Goal: Task Accomplishment & Management: Complete application form

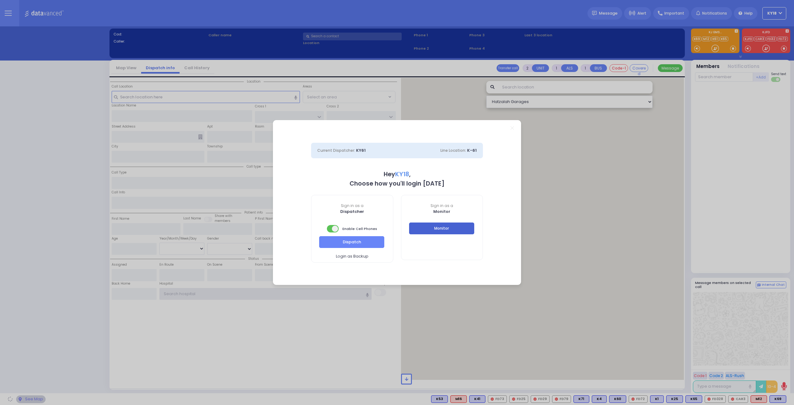
type input "ky18"
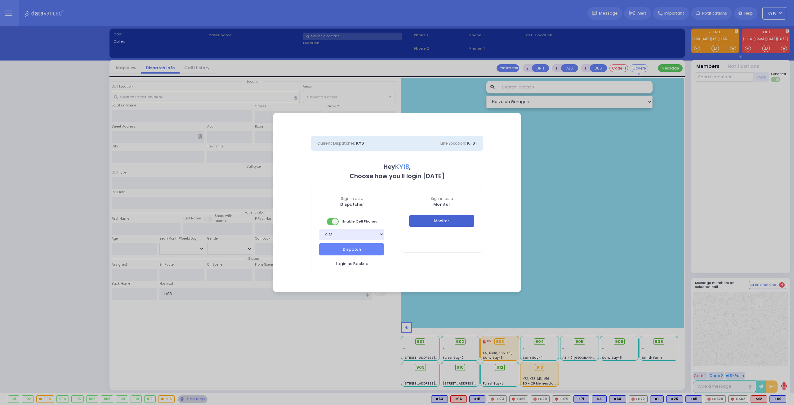
click at [432, 227] on button "Monitor" at bounding box center [441, 221] width 65 height 12
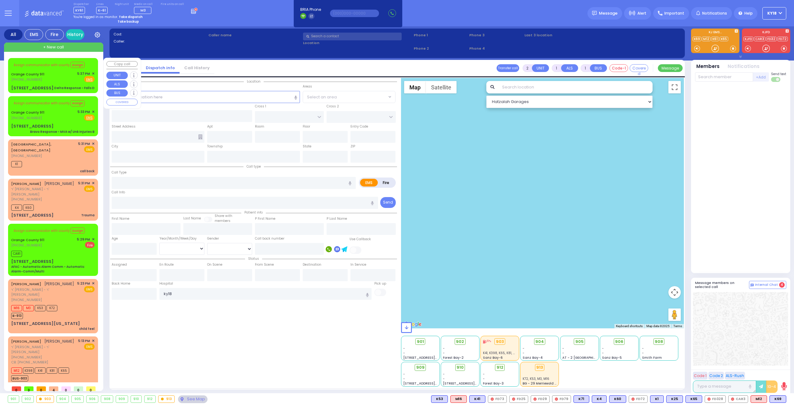
click at [61, 87] on div "Delta Response - Falls D" at bounding box center [74, 88] width 40 height 5
type input "6"
select select
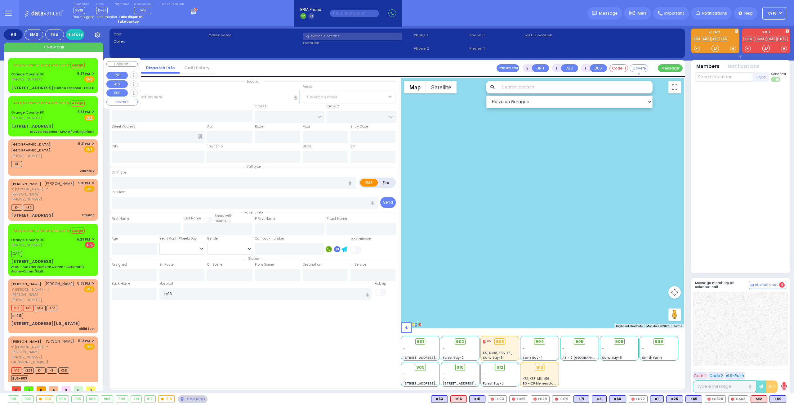
type input "Delta Response - Falls D"
radio input "true"
type input "Nature: : Delta Response - Falls D Address: : [STREET_ADDRESS][GEOGRAPHIC_DATA]…"
select select
select select "Hatzalah Garages"
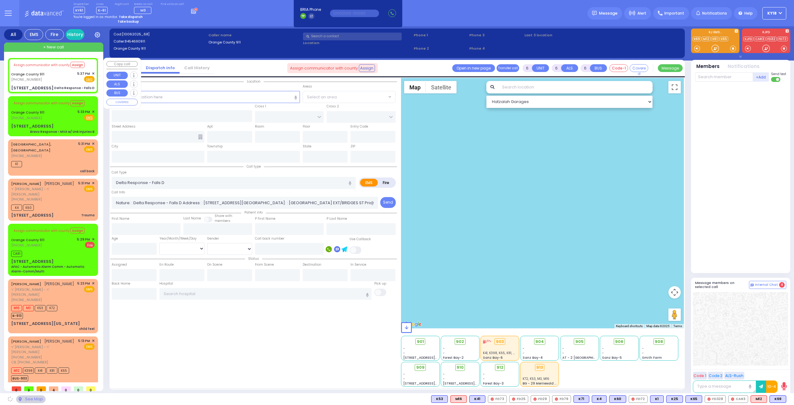
type input "[STREET_ADDRESS]"
type input "Monroe"
type input "[US_STATE]"
type input "10990"
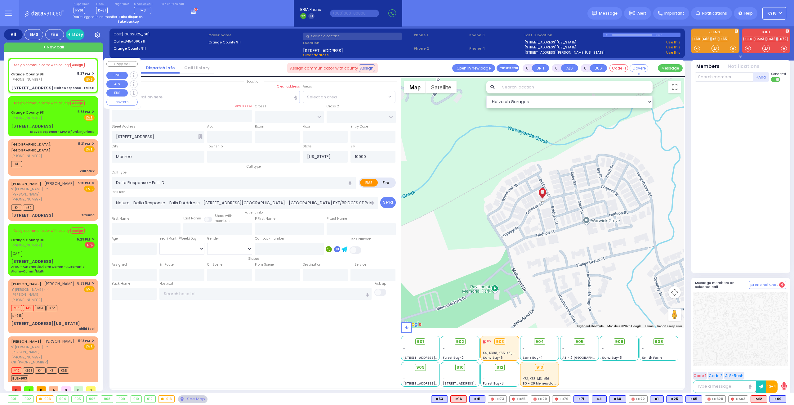
click at [92, 73] on span "✕" at bounding box center [93, 73] width 3 height 5
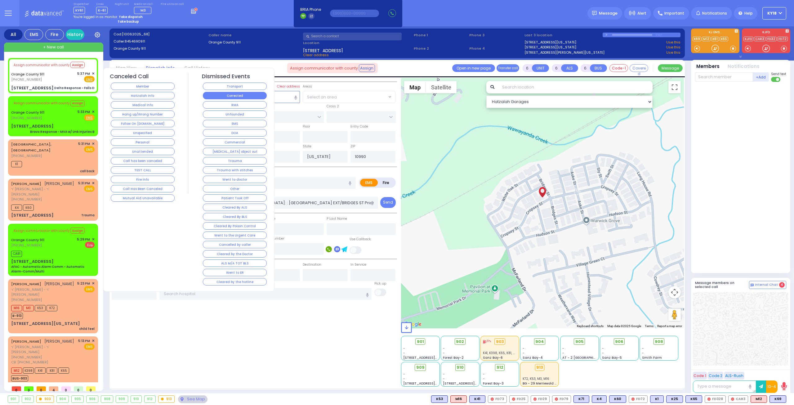
click at [217, 92] on button "Corrected" at bounding box center [235, 95] width 64 height 7
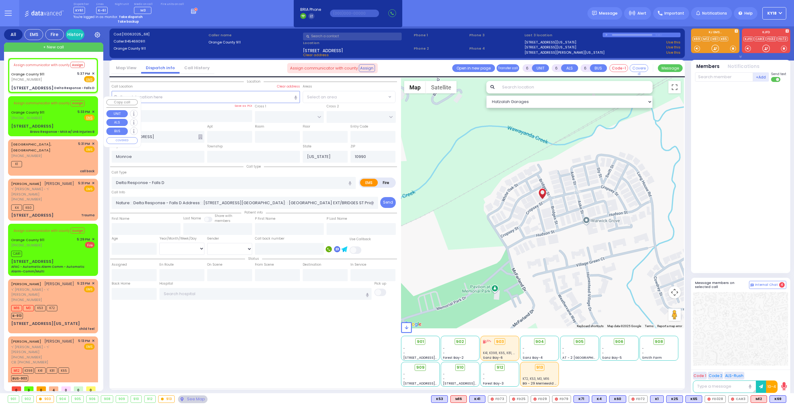
select select
radio input "true"
select select
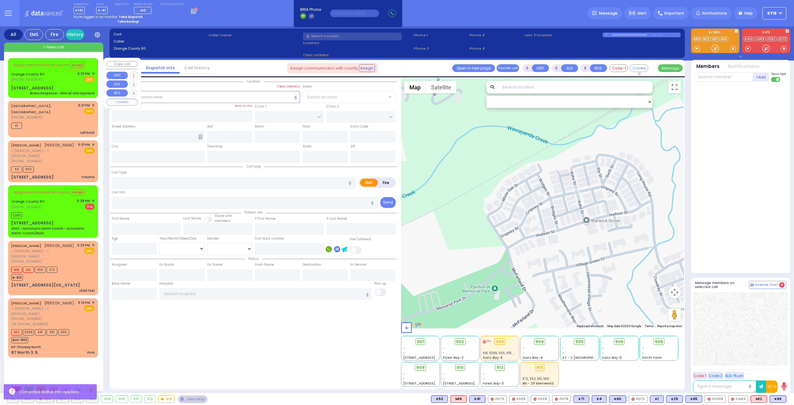
click at [69, 90] on div "[STREET_ADDRESS] Bravo Response - MVA w/ Unk Injuries B" at bounding box center [52, 90] width 83 height 11
select select
type input "Bravo Response - MVA w/ Unk Injuries B"
radio input "true"
type input "Nature: : Bravo Response - MVA w/ Unk Injuries B Address: : [STREET_ADDRESS][GE…"
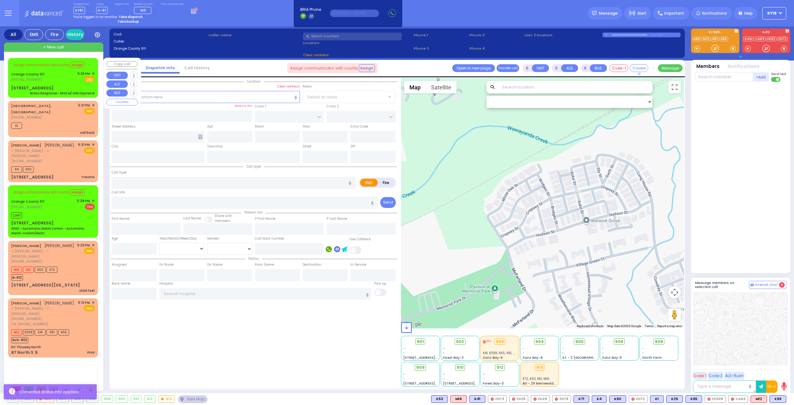
select select
select select "Hatzalah Garages"
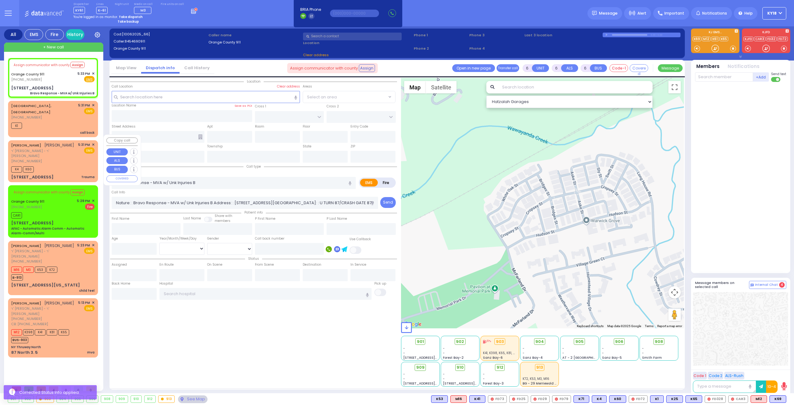
click at [60, 153] on div "[PERSON_NAME] [PERSON_NAME] [PERSON_NAME] - ר' [PERSON_NAME] [PHONE_NUMBER] 5:3…" at bounding box center [52, 161] width 87 height 40
type input "[STREET_ADDRESS]"
type input "Monroe"
type input "[US_STATE]"
type input "10926"
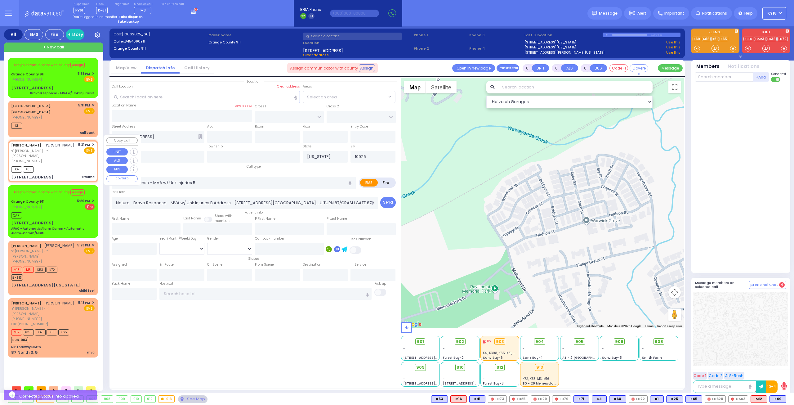
type input "2"
type input "0"
select select
type input "Trauma"
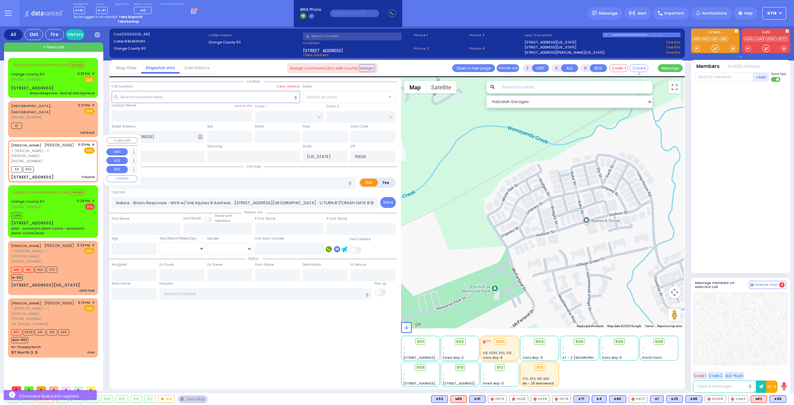
radio input "true"
type input "[PERSON_NAME]"
type input "MYSKY"
select select
type input "17:31"
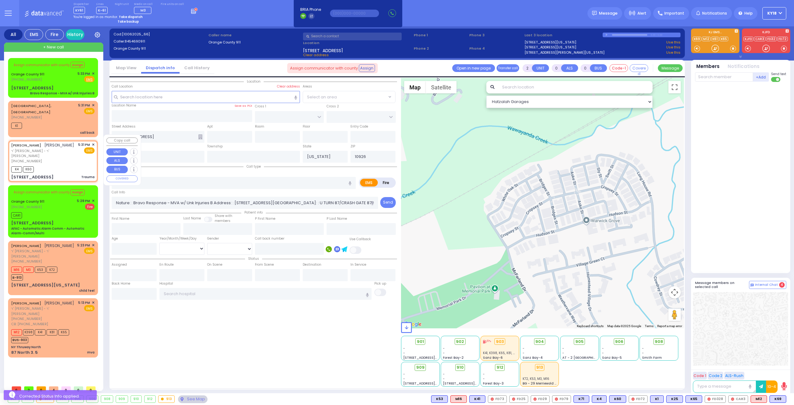
type input "17:33"
select select "Hatzalah Garages"
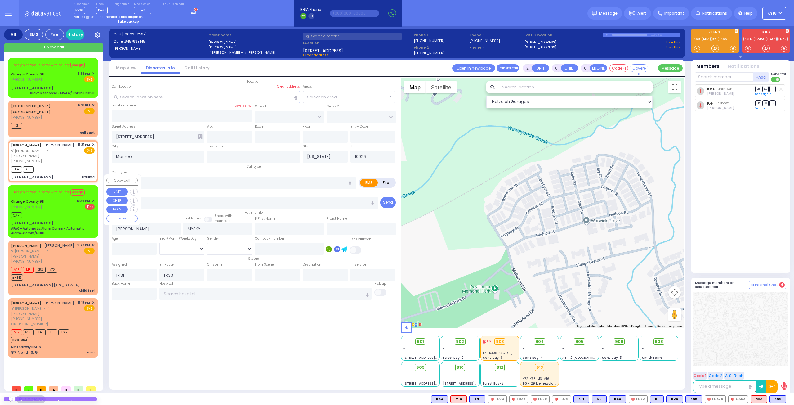
type input "[GEOGRAPHIC_DATA]"
type input "CHEVRON RD"
type input "[STREET_ADDRESS]"
type input "101"
type input "[PERSON_NAME]"
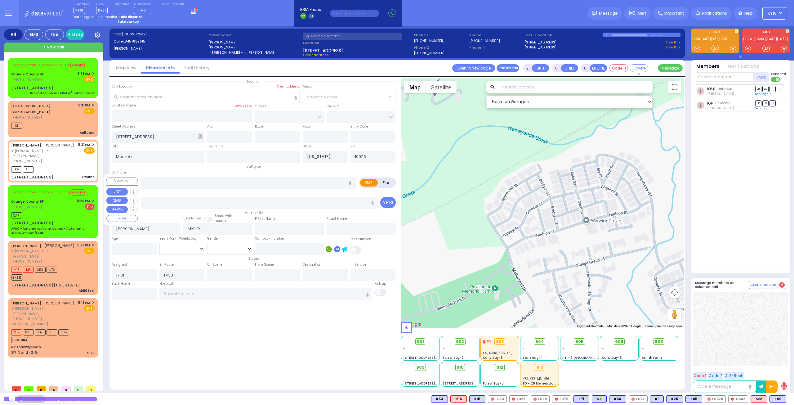
type input "10950"
select select "SECTION 5"
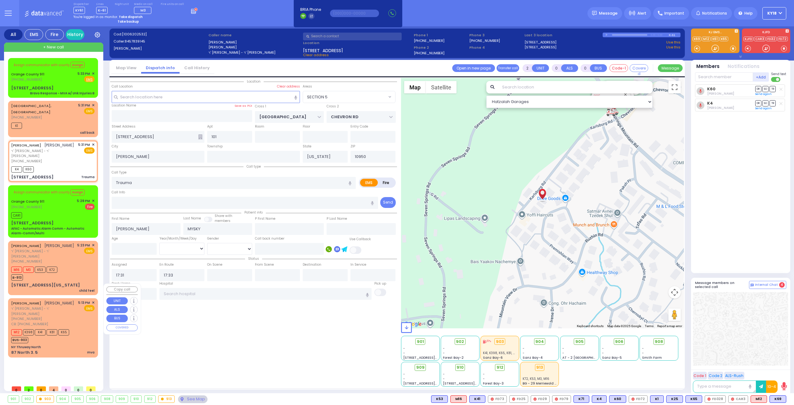
click at [51, 300] on div "[PERSON_NAME] אביגדור ראטענבערג" at bounding box center [42, 303] width 63 height 6
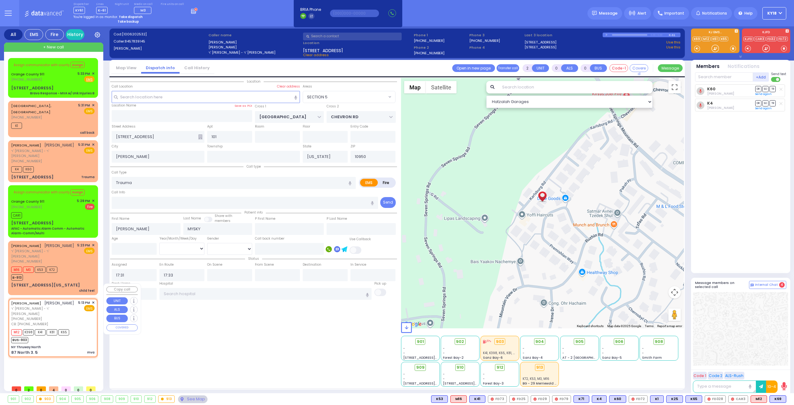
type input "1"
select select
type input "mva"
radio input "true"
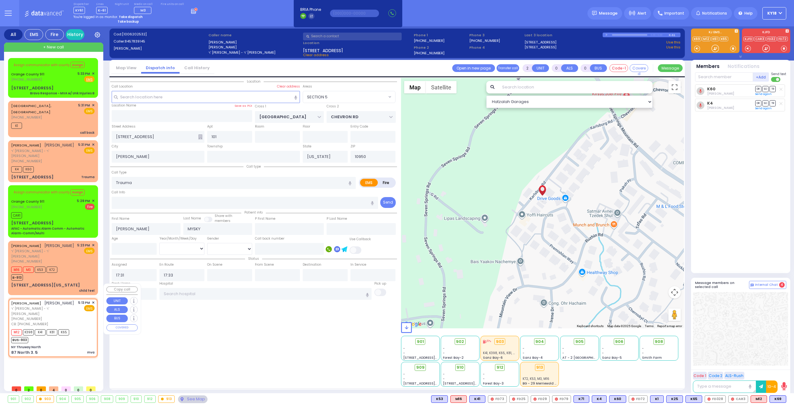
type input "AVIGDOR"
type input "[PERSON_NAME]"
select select
type input "3157047298"
type input "17:13"
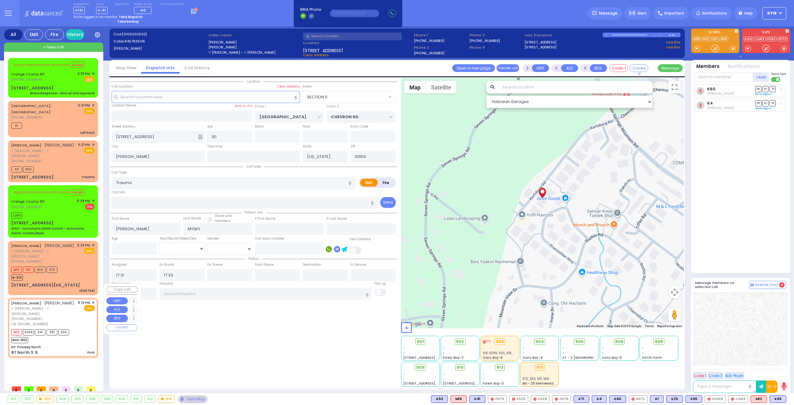
type input "17:22"
select select "Hatzalah Garages"
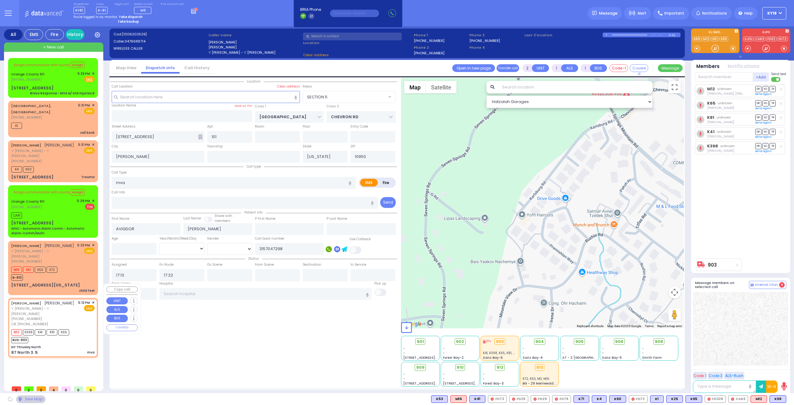
type input "NY Thruway North"
type input "87 North 3."
type input "5"
type input "Monroe"
type input "10001"
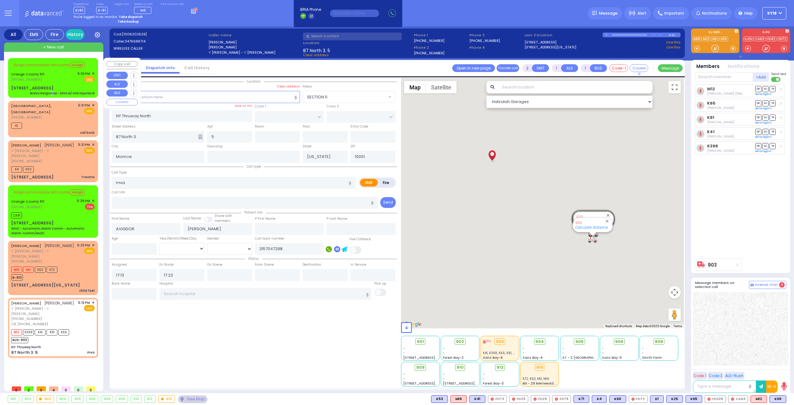
click at [53, 91] on div "[STREET_ADDRESS] Bravo Response - MVA w/ Unk Injuries B" at bounding box center [52, 90] width 83 height 11
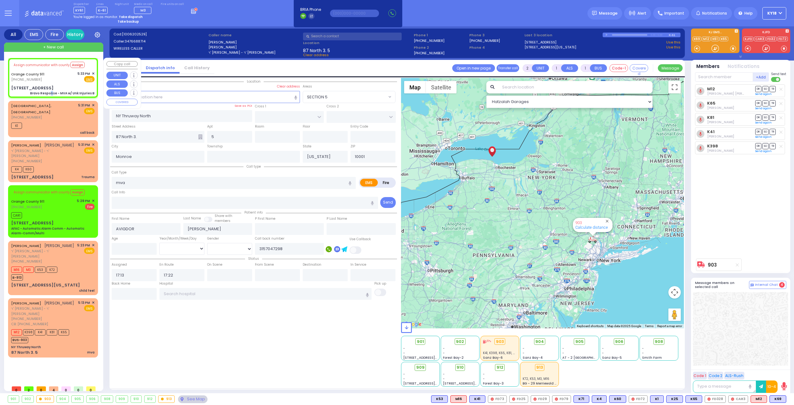
type input "6"
select select
type input "Bravo Response - MVA w/ Unk Injuries B"
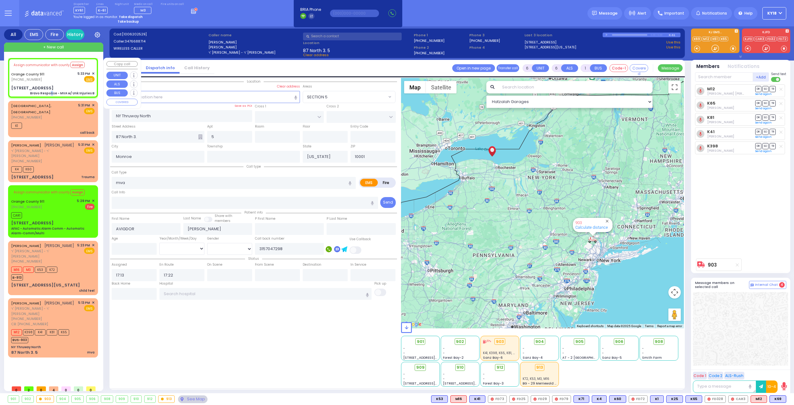
radio input "true"
type input "Nature: : Bravo Response - MVA w/ Unk Injuries B Address: : [STREET_ADDRESS][GE…"
select select
select select "Hatzalah Garages"
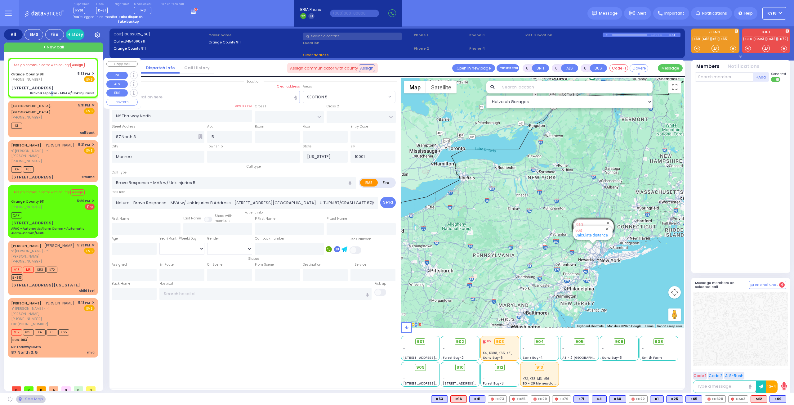
type input "[STREET_ADDRESS]"
type input "10926"
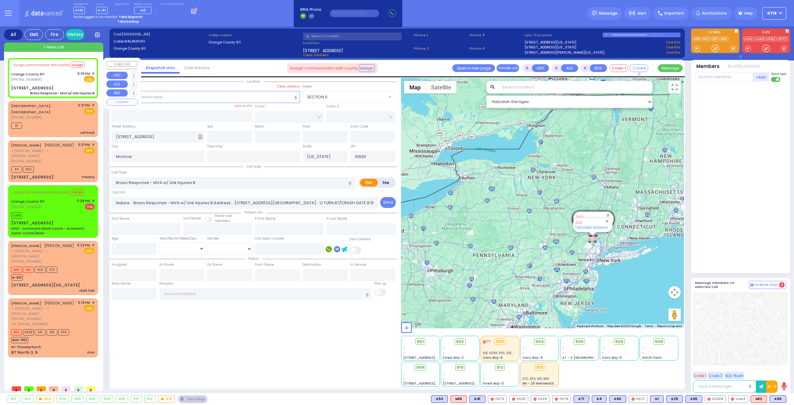
click at [92, 73] on span "✕" at bounding box center [93, 73] width 3 height 5
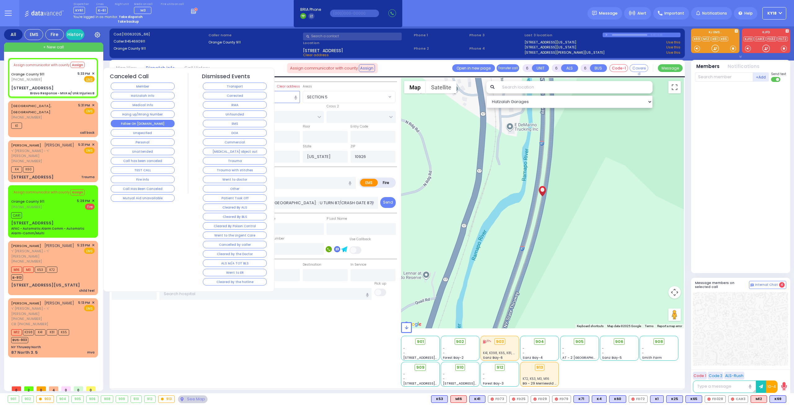
click at [148, 120] on button "Follow On [DOMAIN_NAME]" at bounding box center [143, 123] width 64 height 7
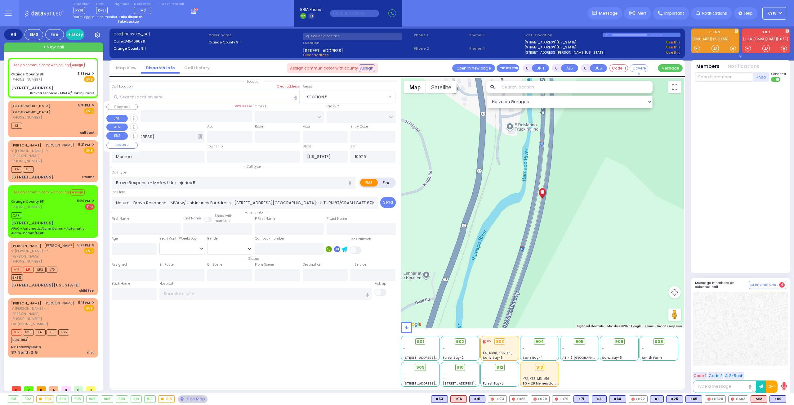
select select
radio input "true"
select select
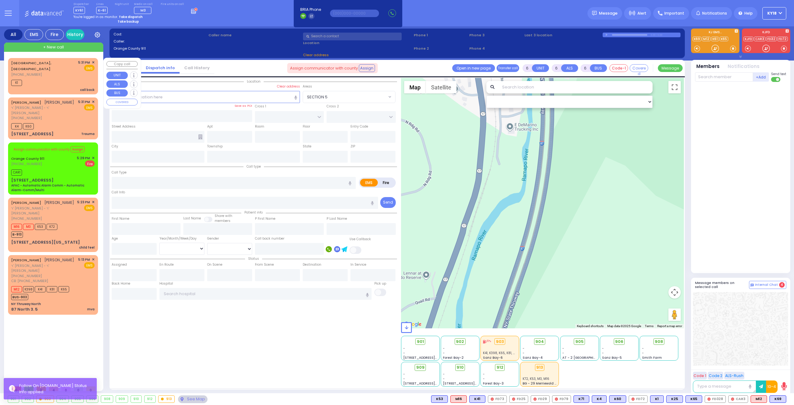
click at [92, 60] on span "✕" at bounding box center [93, 62] width 3 height 5
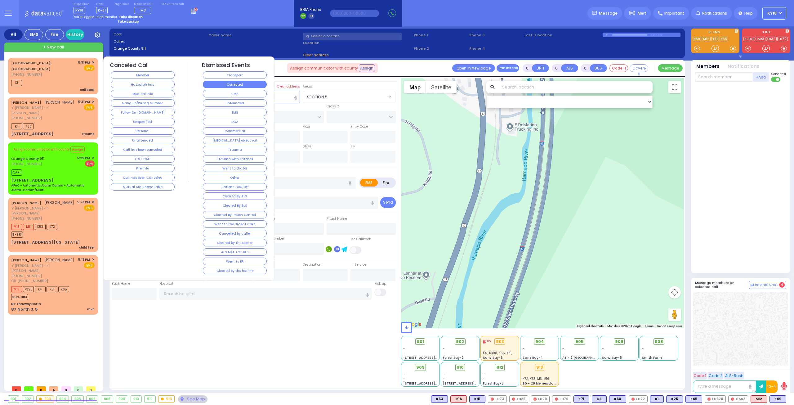
click at [214, 84] on button "Corrected" at bounding box center [235, 84] width 64 height 7
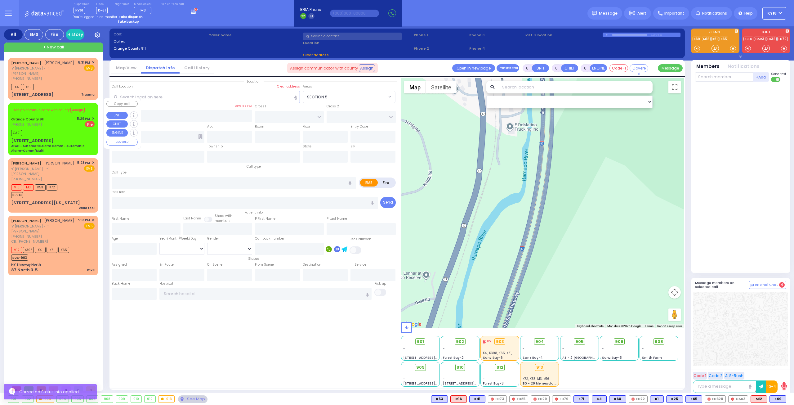
click at [61, 131] on div "Assign communicator with county Assign [GEOGRAPHIC_DATA] 911 [PHONE_NUMBER] 5:2…" at bounding box center [52, 129] width 87 height 50
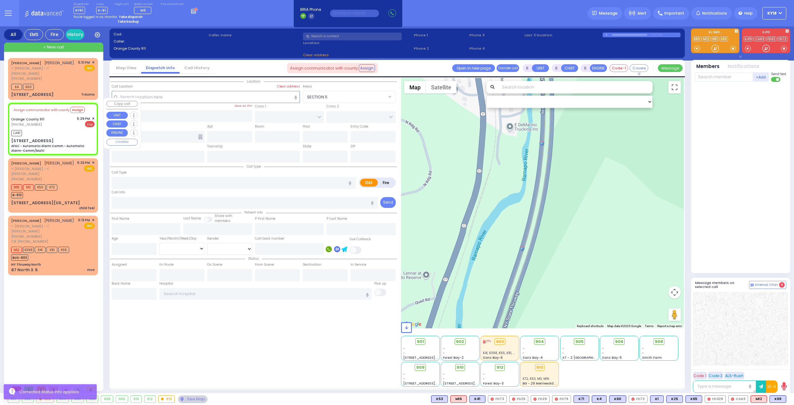
select select
type input "AFAC - Automatic Alarm Comm - Automatic Alarm-Comm/Multi"
radio input "false"
radio input "true"
type input "Nature: : AFAC - Automatic Alarm Comm - Automatic Alarm-Comm/Multi Address: : […"
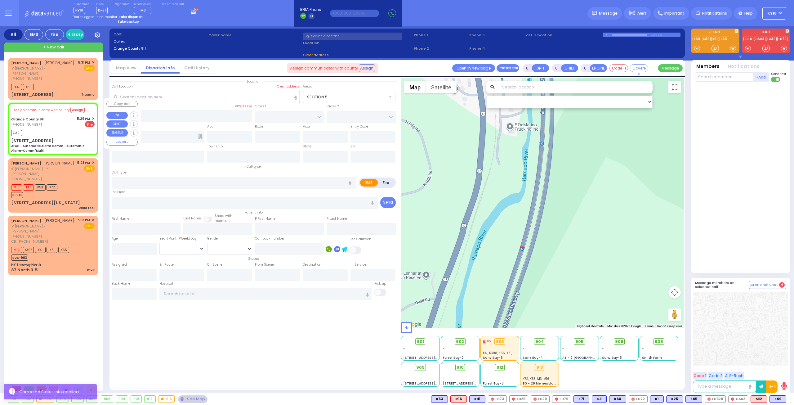
select select
type input "17:29"
select select "Hatzalah Garages"
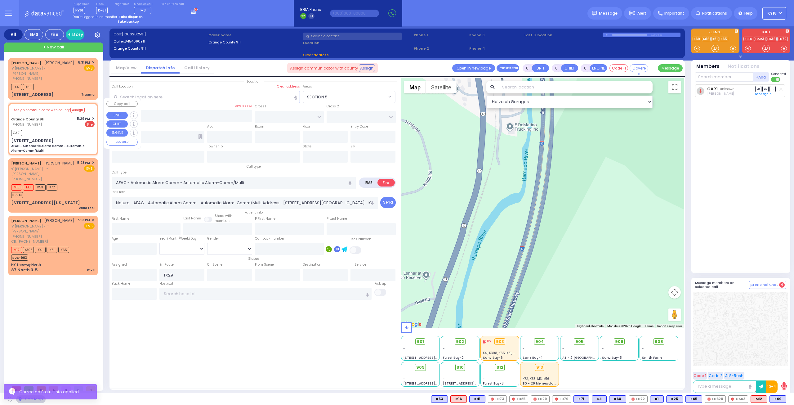
select select
radio input "true"
select select
select select "Hatzalah Garages"
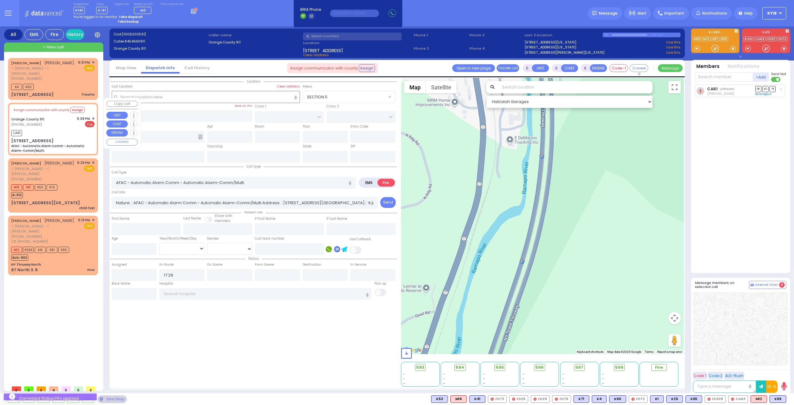
type input "[STREET_ADDRESS]"
type input "Monroe"
type input "[US_STATE]"
type input "10950"
click at [92, 116] on span "✕" at bounding box center [93, 118] width 3 height 5
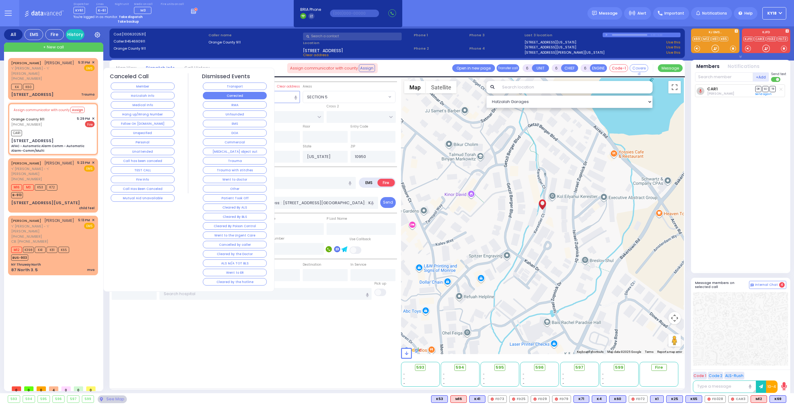
click at [223, 97] on button "Corrected" at bounding box center [235, 95] width 64 height 7
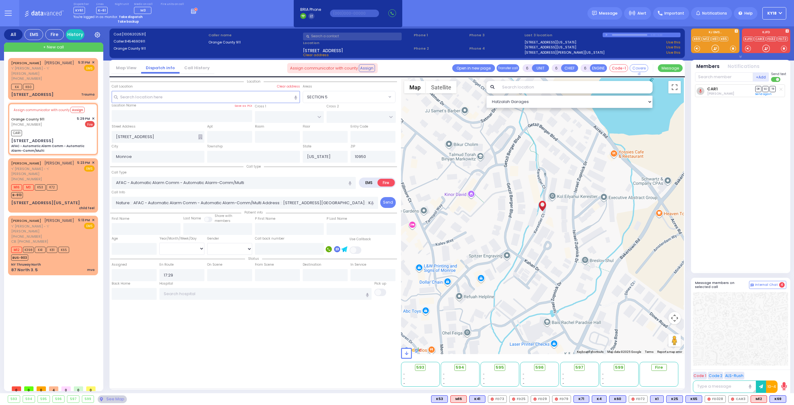
select select
radio input "true"
select select
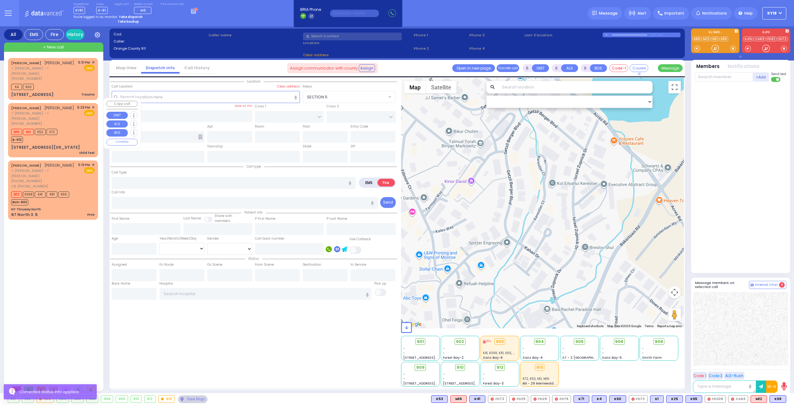
click at [82, 150] on div "child feel" at bounding box center [87, 152] width 16 height 5
type input "2"
type input "1"
select select
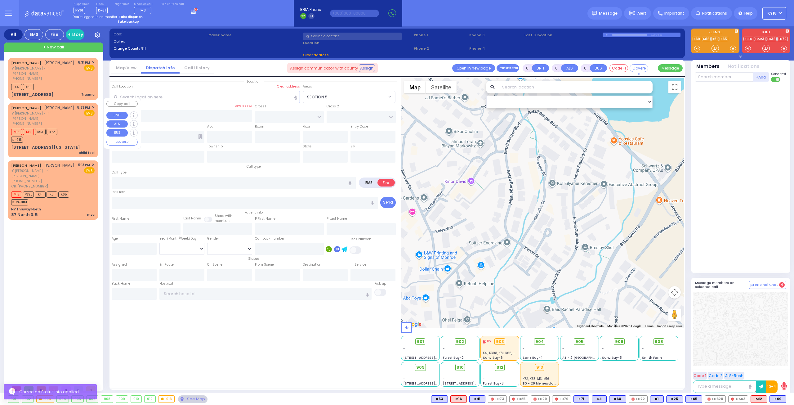
type input "child feel"
radio input "true"
type input "[PERSON_NAME]"
select select
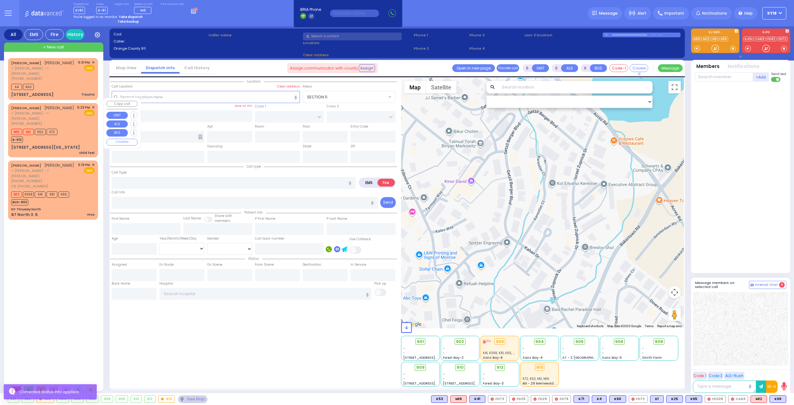
type input "17:23"
type input "17:25"
select select "Hatzalah Garages"
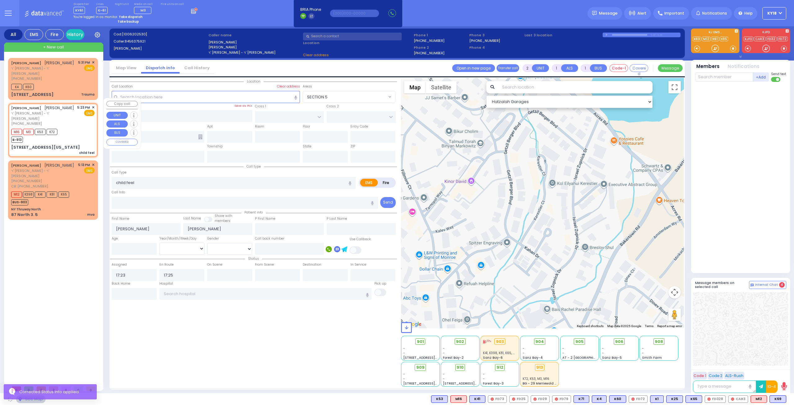
type input "MERRIEWOLD LN SOUTH"
type input "[STREET_ADDRESS][US_STATE]"
type input "Monroe"
type input "[US_STATE]"
type input "10950"
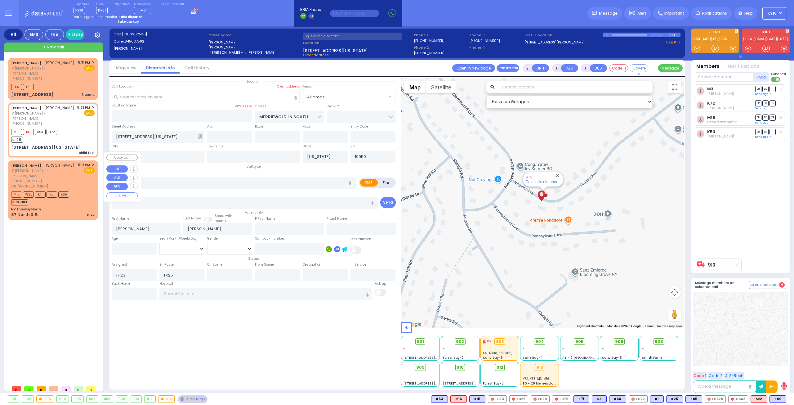
click at [67, 207] on div "NY Thruway North" at bounding box center [52, 209] width 83 height 5
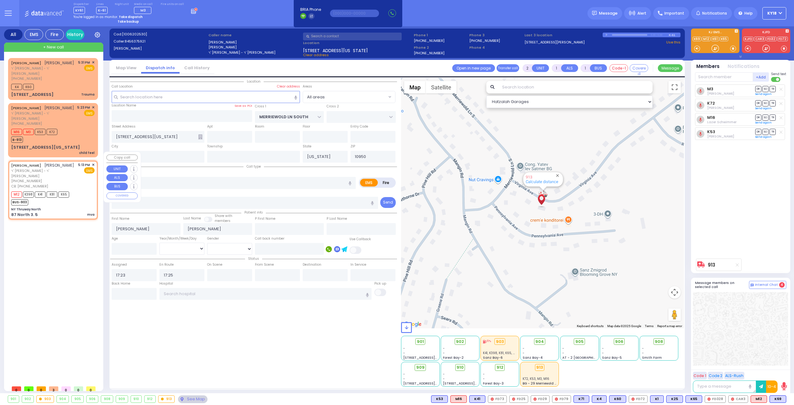
select select
type input "mva"
radio input "true"
type input "AVIGDOR"
type input "[PERSON_NAME]"
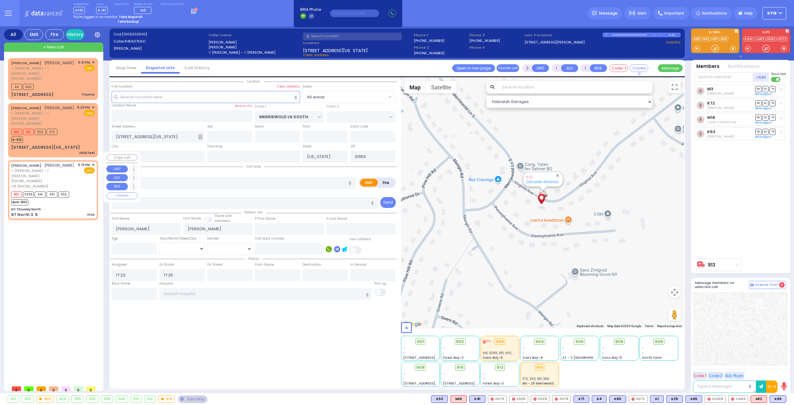
select select
type input "3157047298"
type input "17:13"
type input "17:22"
select select "Hatzalah Garages"
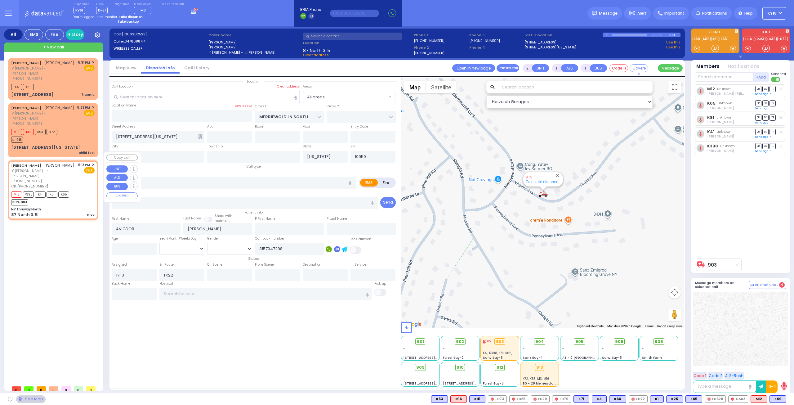
type input "NY Thruway North"
type input "87 North 3."
type input "5"
type input "10001"
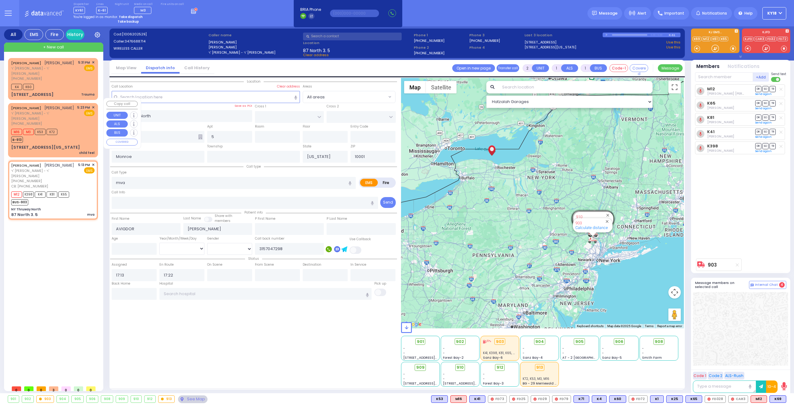
click at [73, 137] on div "M16 M3 K53 K72 B-913" at bounding box center [52, 135] width 83 height 16
select select
type input "child feel"
radio input "true"
type input "[PERSON_NAME]"
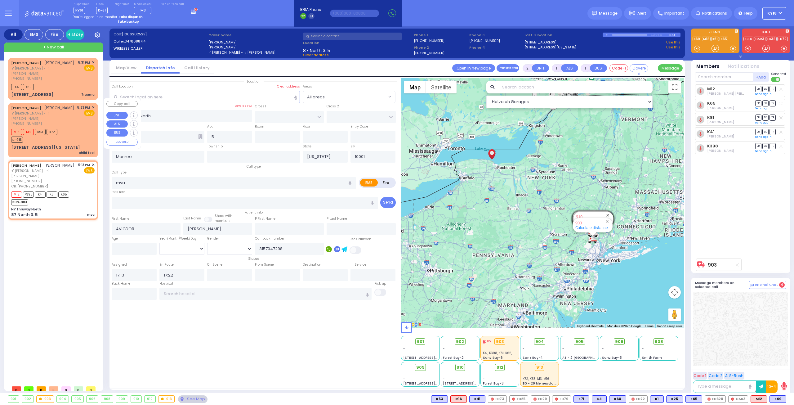
type input "[PERSON_NAME]"
select select
type input "17:23"
type input "17:25"
select select "Hatzalah Garages"
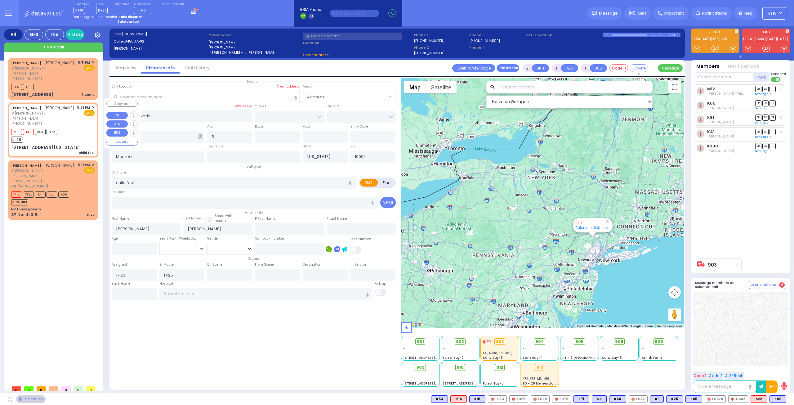
type input "MERRIEWOLD LN SOUTH"
type input "[STREET_ADDRESS][US_STATE]"
type input "10950"
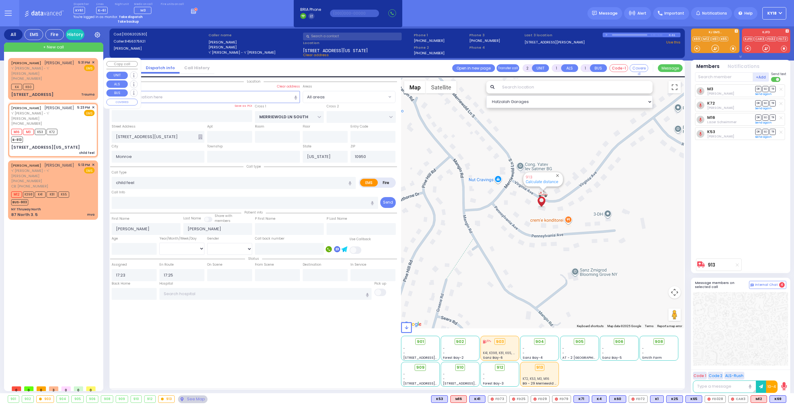
click at [66, 91] on div "[STREET_ADDRESS] Trauma" at bounding box center [52, 94] width 83 height 6
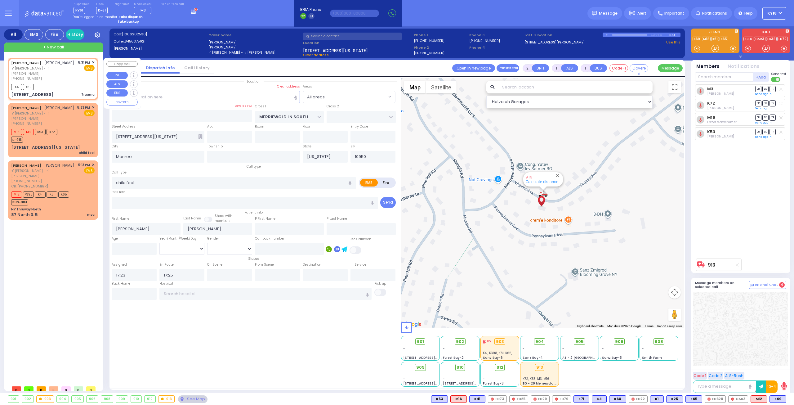
type input "0"
select select
type input "Trauma"
radio input "true"
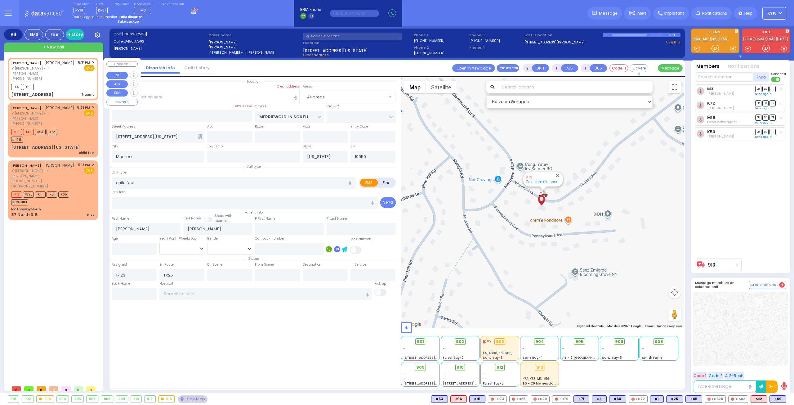
type input "[PERSON_NAME]"
type input "MYSKY"
select select
type input "17:31"
type input "17:33"
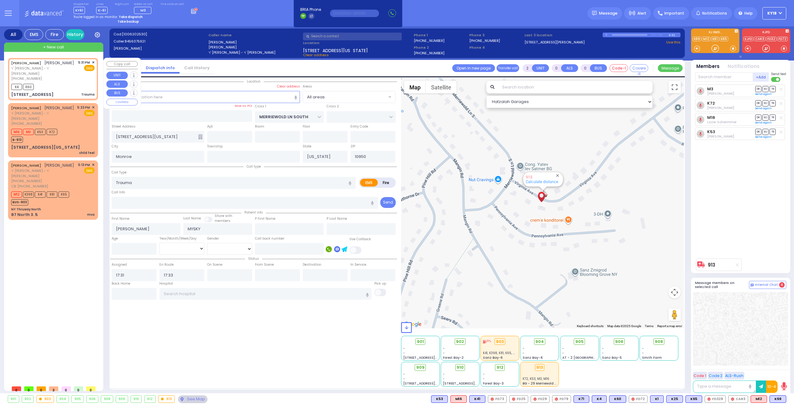
select select "Hatzalah Garages"
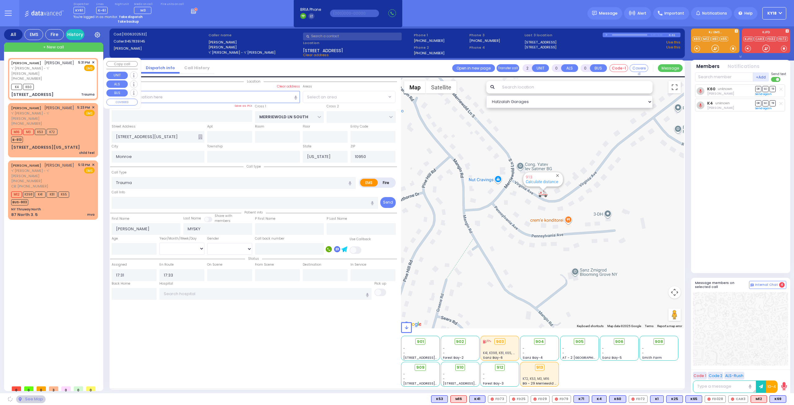
type input "[GEOGRAPHIC_DATA]"
type input "CHEVRON RD"
type input "[STREET_ADDRESS]"
type input "101"
type input "[PERSON_NAME]"
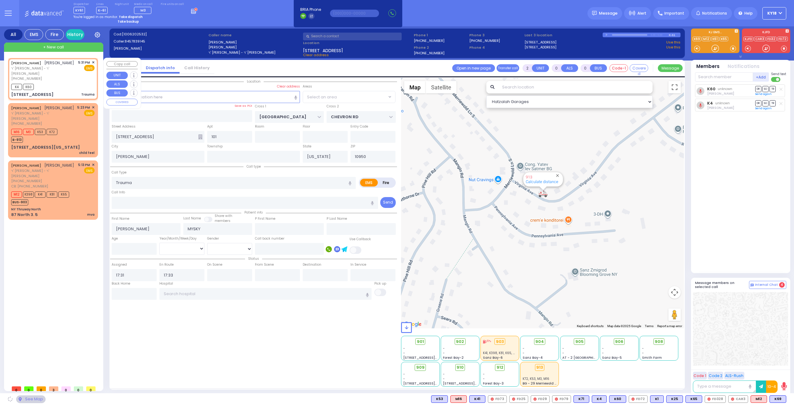
select select "SECTION 5"
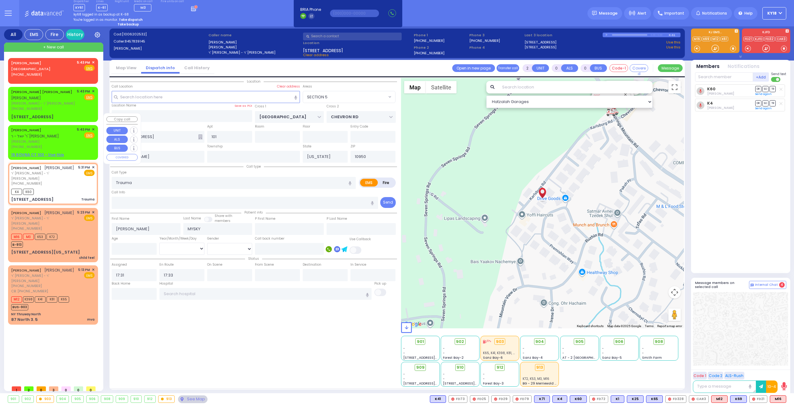
click at [63, 127] on div "[PERSON_NAME] - ר' [PERSON_NAME]" at bounding box center [43, 133] width 64 height 12
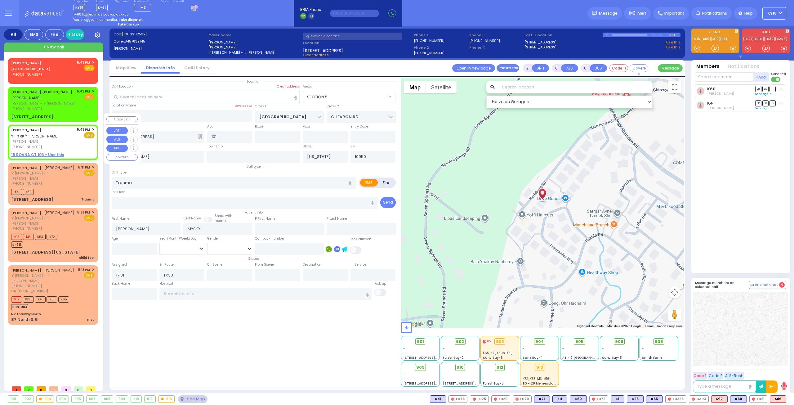
type input "1"
select select
radio input "true"
type input "[PERSON_NAME]"
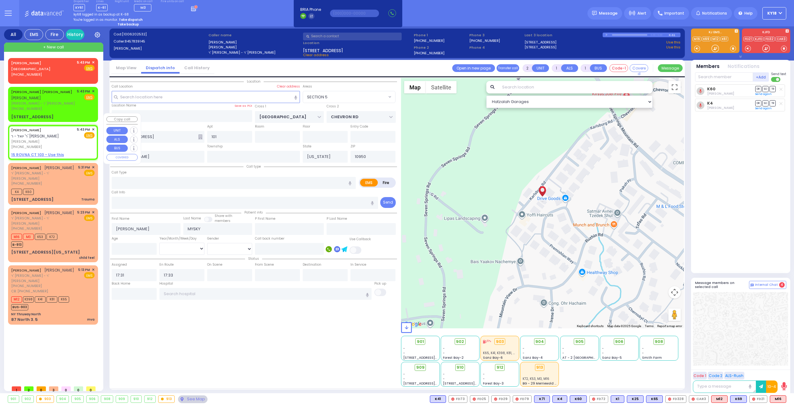
type input "[PERSON_NAME]"
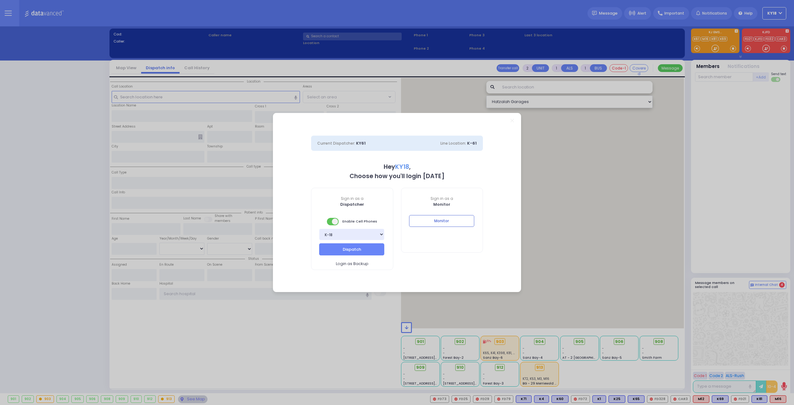
select select "4"
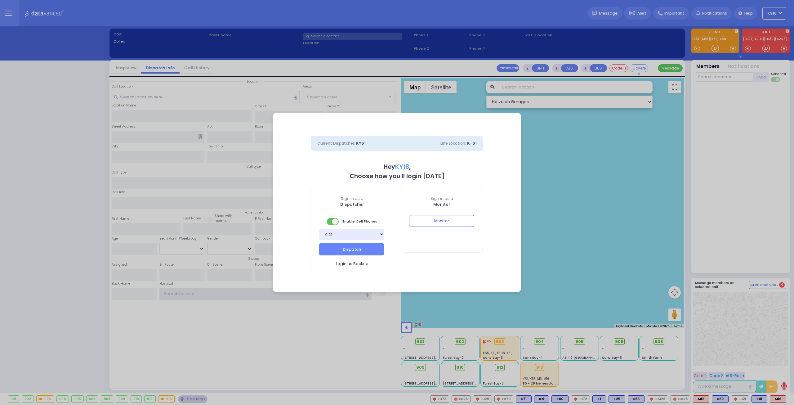
type input "ky18"
click at [474, 168] on h3 "Hey KY18 ," at bounding box center [397, 166] width 234 height 7
click at [443, 218] on button "Monitor" at bounding box center [441, 221] width 65 height 12
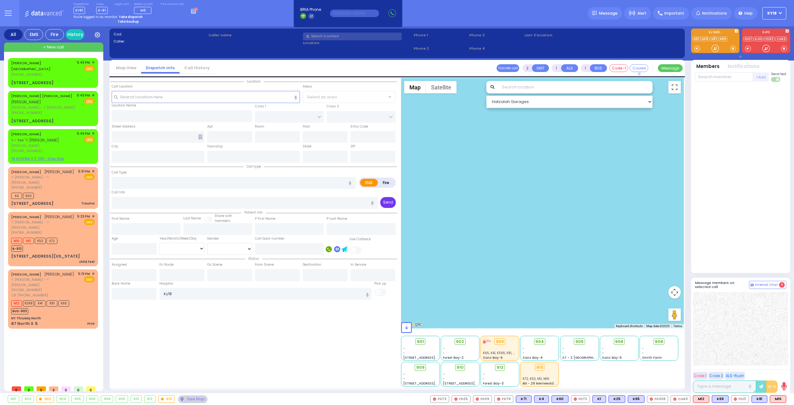
click at [389, 203] on button "Send" at bounding box center [388, 202] width 16 height 11
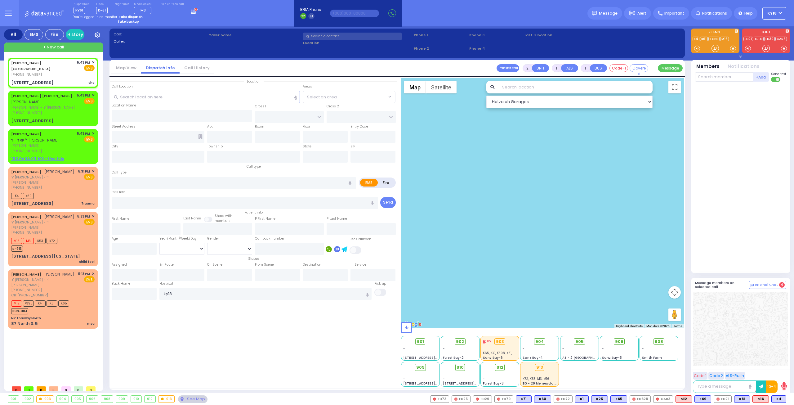
select select
type input "cho"
radio input "true"
select select
type input "17:43"
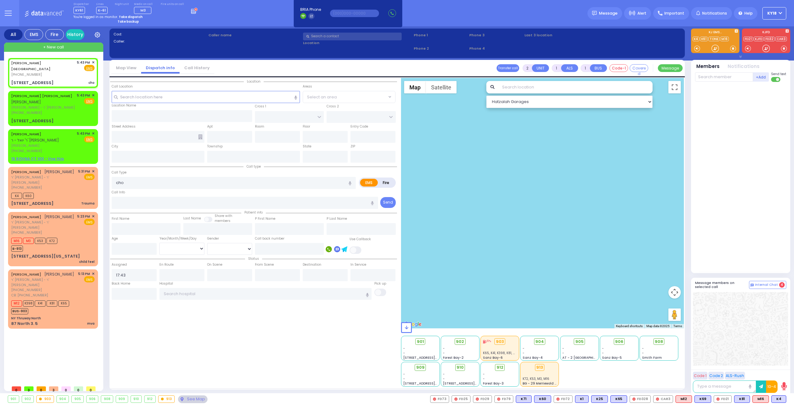
select select "Hatzalah Garages"
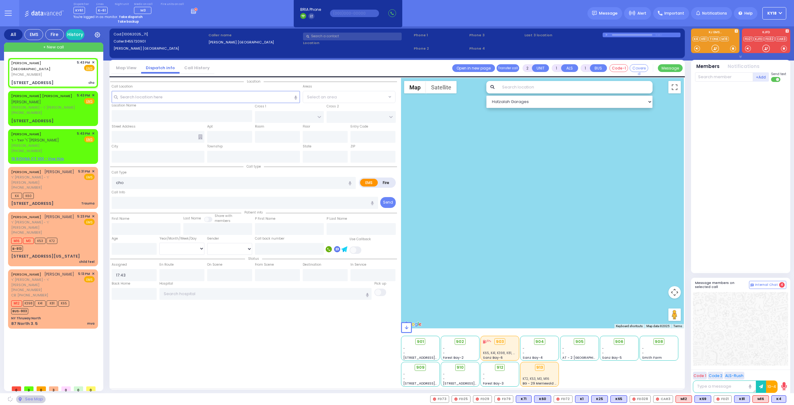
type input "CHEVRON RD"
type input "[GEOGRAPHIC_DATA]"
type input "17 Rovna Court"
type input "Monroe"
type input "[US_STATE]"
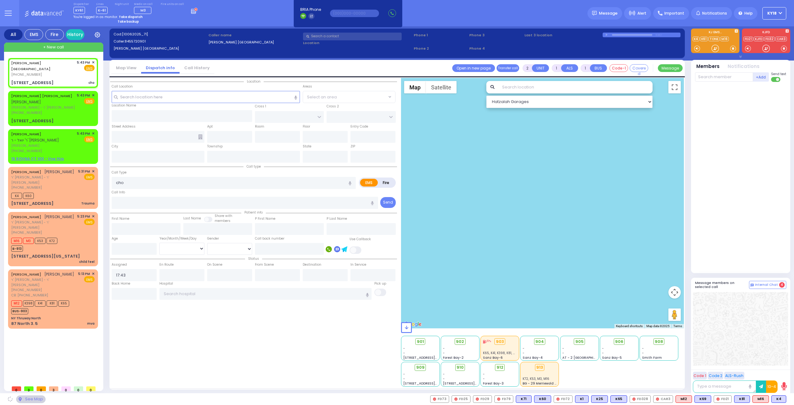
type input "10950"
select select "SECTION 5"
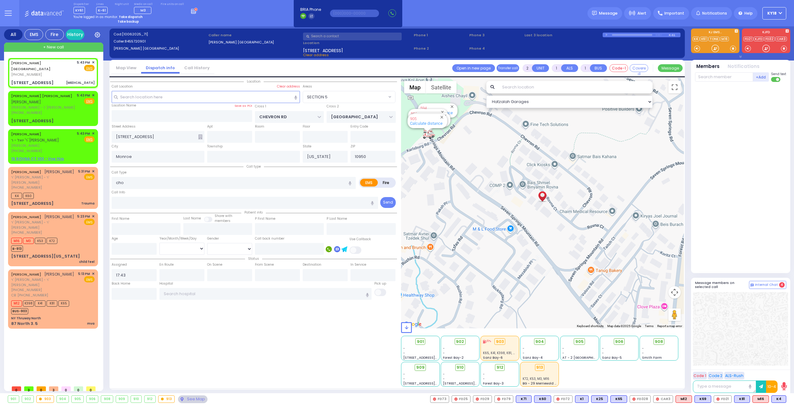
type input "3"
select select
type input "Choking"
radio input "true"
select select
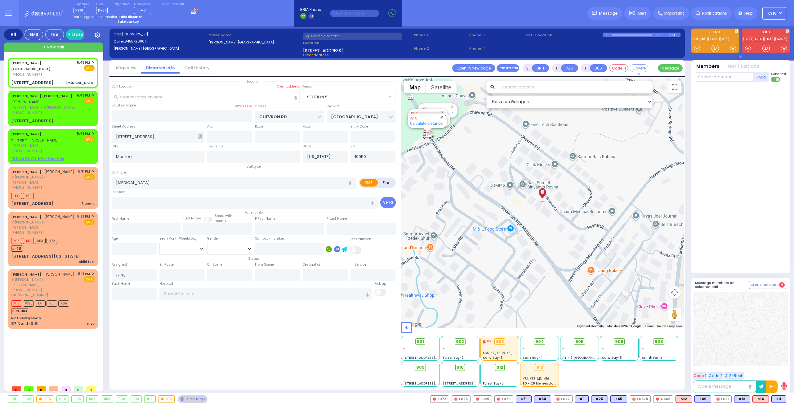
select select "Hatzalah Garages"
select select "SECTION 5"
select select
radio input "true"
select select
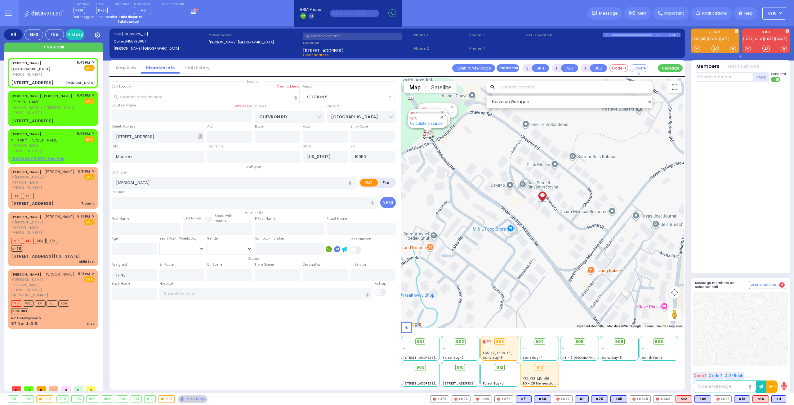
type input "17:45"
select select "Hatzalah Garages"
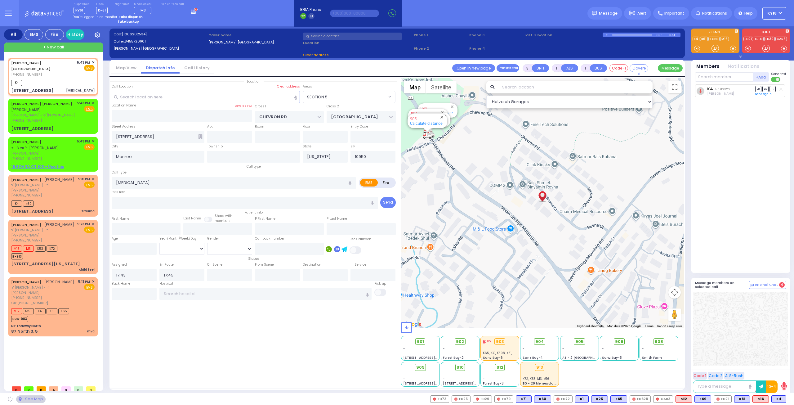
select select
radio input "true"
select select
select select "Hatzalah Garages"
select select "SECTION 5"
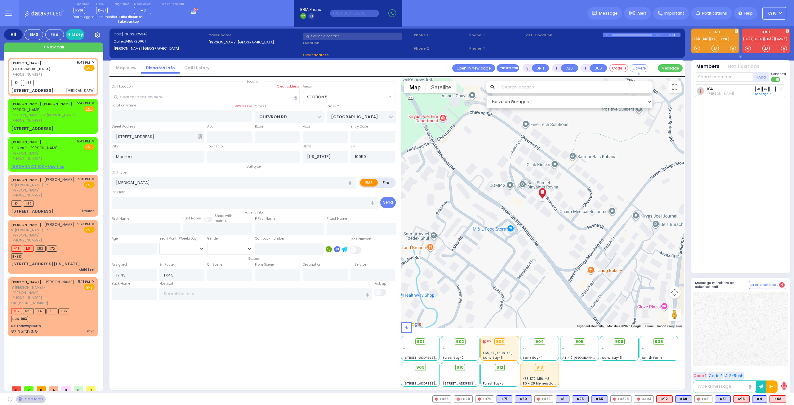
select select
radio input "true"
select select
select select "Hatzalah Garages"
select select "SECTION 5"
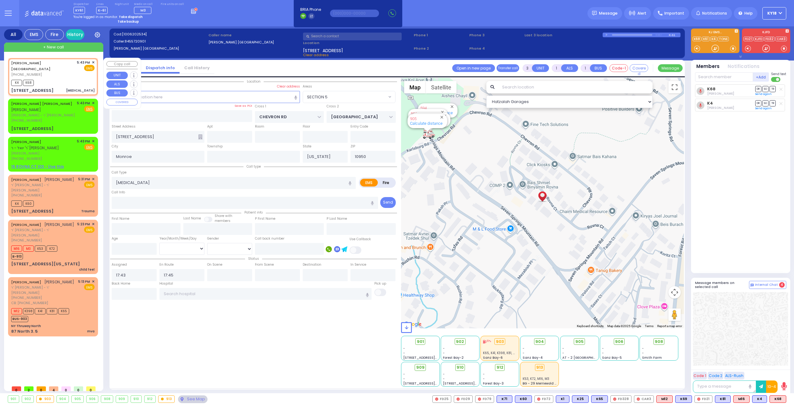
click at [69, 78] on div "K4 K68" at bounding box center [52, 82] width 83 height 8
select select
radio input "true"
select select
select select "Hatzalah Garages"
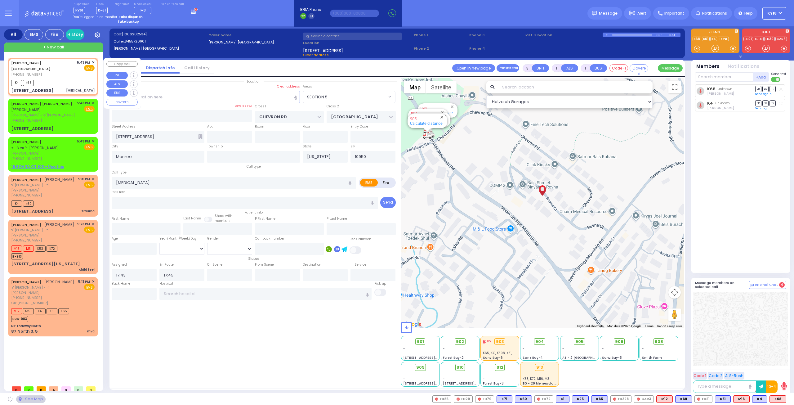
select select "SECTION 5"
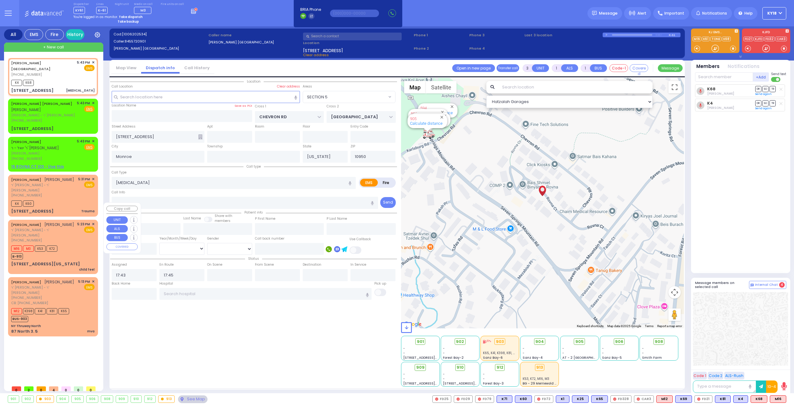
click at [66, 244] on div "M16 M3 K53 K72 B-913" at bounding box center [52, 252] width 83 height 16
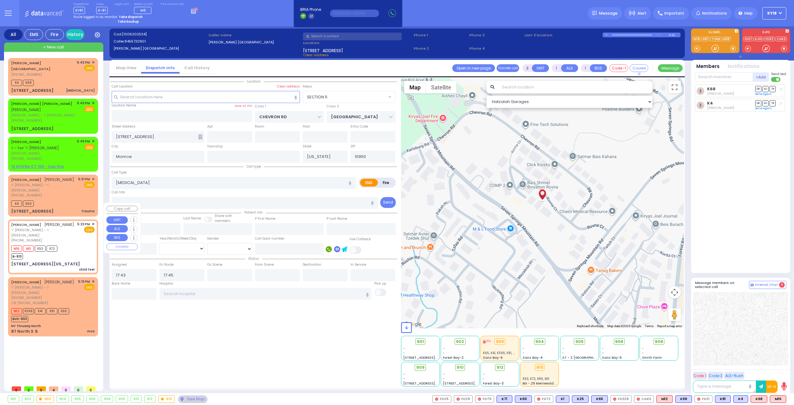
type input "6"
select select
type input "child feel"
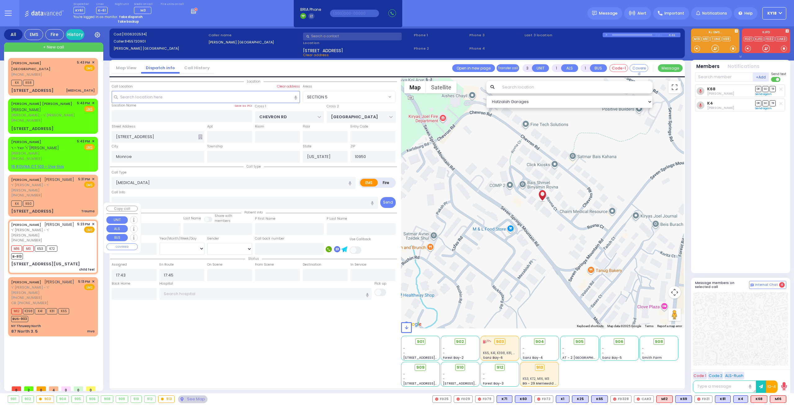
radio input "true"
type input "[PERSON_NAME]"
type input "Shulem"
type input "Friedlender"
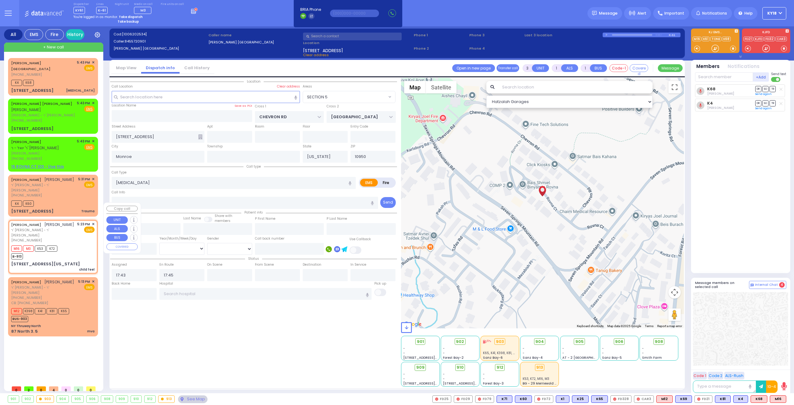
type input "12"
select select "Year"
type input "17:23"
type input "17:25"
type input "MERRIEWOLD LN SOUTH"
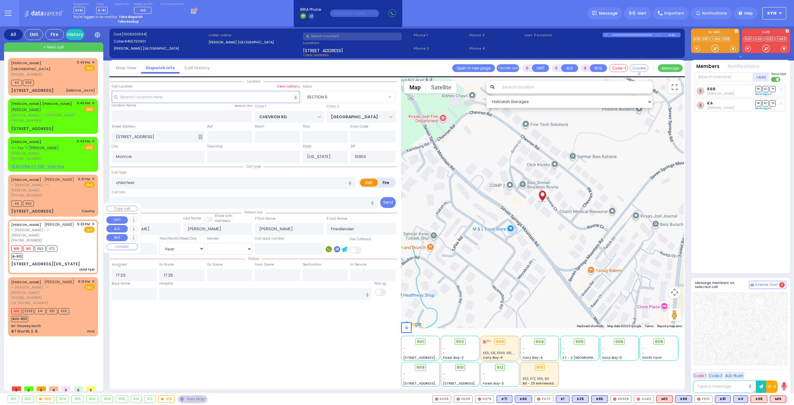
type input "[STREET_ADDRESS][US_STATE]"
select select "Hatzalah Garages"
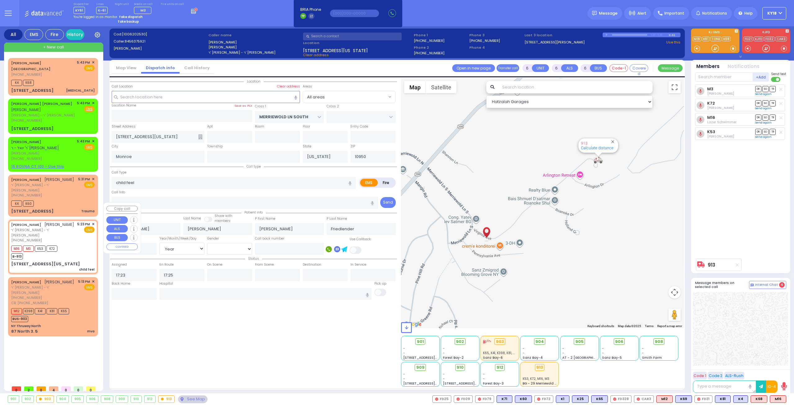
click at [93, 221] on span "✕" at bounding box center [93, 223] width 3 height 5
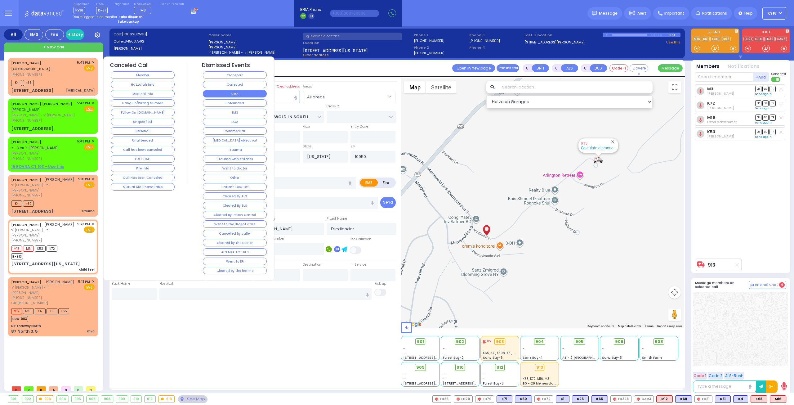
click at [231, 93] on button "RMA" at bounding box center [235, 93] width 64 height 7
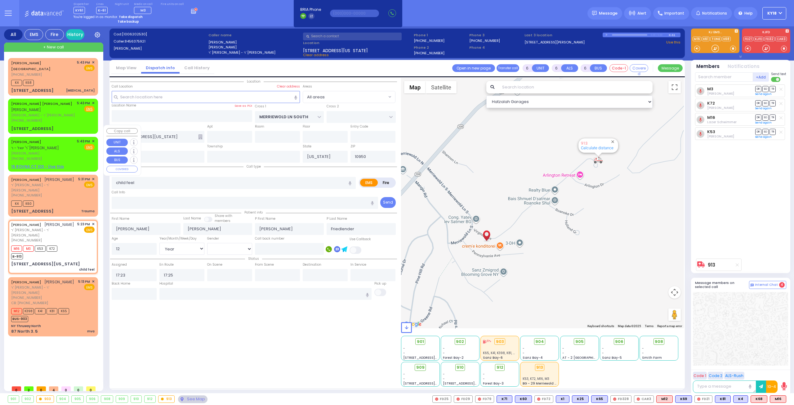
select select
radio input "true"
select select
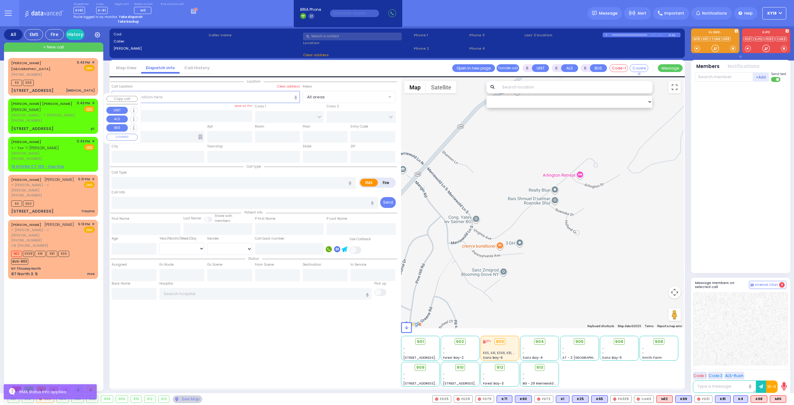
click at [58, 112] on div "ZVI EZRIEL INDIG צבי עזריאל אינדיג ר' טובי' מאיר - ר' אפרים שטערן (845) 783-015…" at bounding box center [52, 116] width 87 height 33
type input "2"
type input "1"
select select
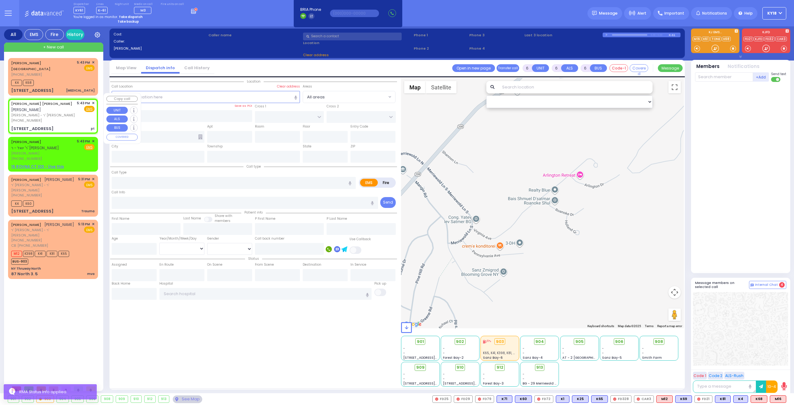
type input "pt"
radio input "true"
type input "ZVI EZRIEL"
type input "INDIG"
select select
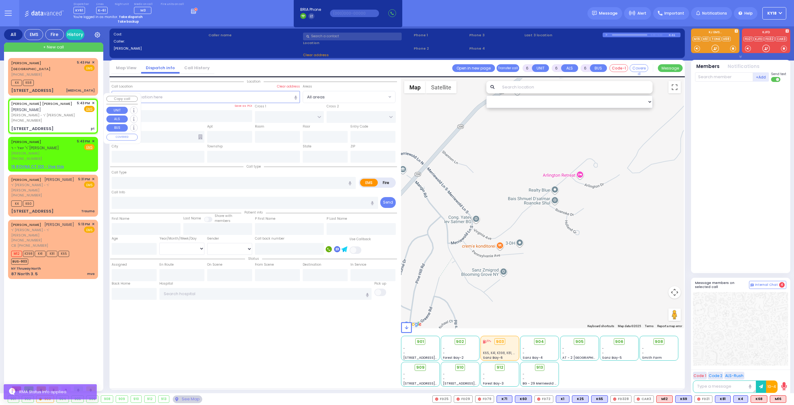
type input "17:43"
type input "ROBIN RD"
type input "ORIOLE RD"
type input "[STREET_ADDRESS]"
type input "Monroe"
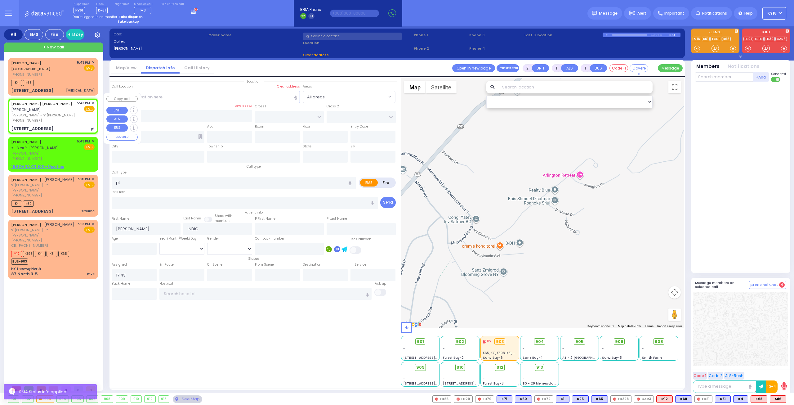
type input "[US_STATE]"
type input "10950"
select select "Hatzalah Garages"
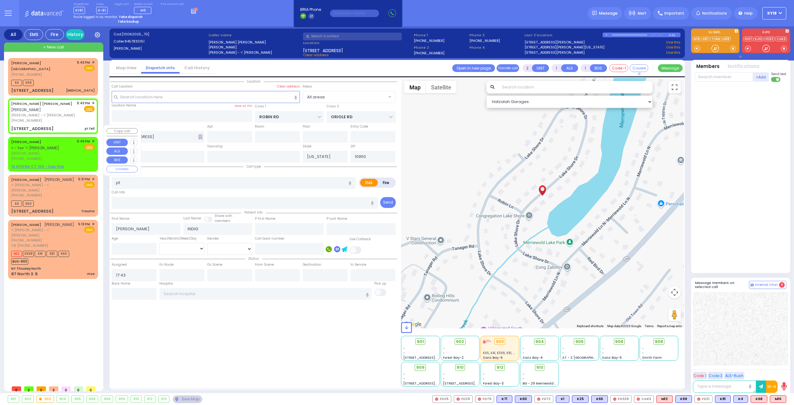
select select
type input "pt fell"
radio input "true"
select select
select select "Hatzalah Garages"
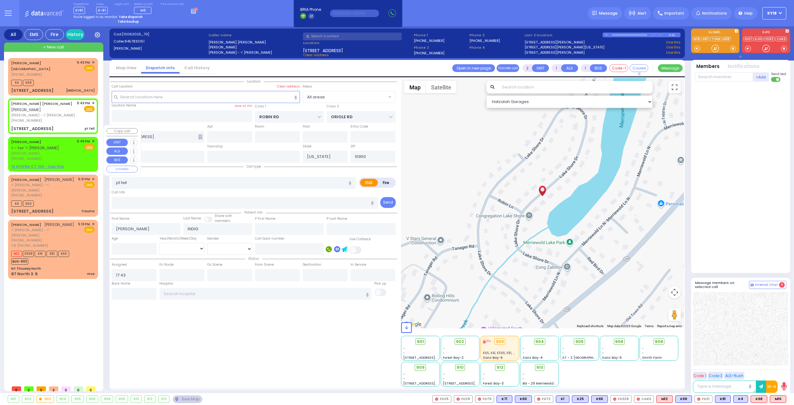
select select
radio input "true"
select select
type input "17:46"
select select "Hatzalah Garages"
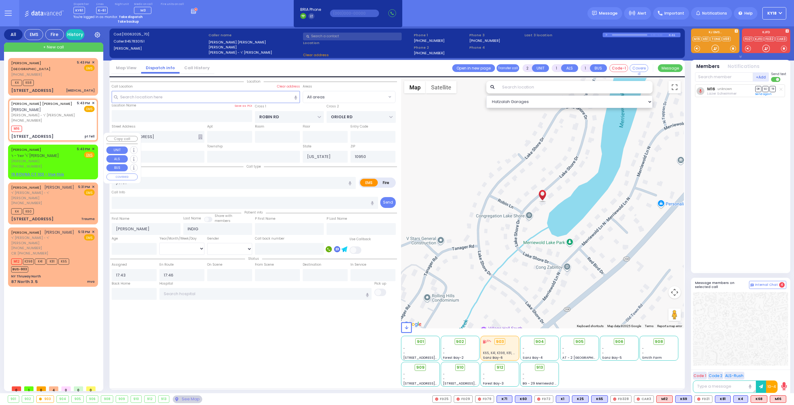
radio input "true"
select select
select select "Hatzalah Garages"
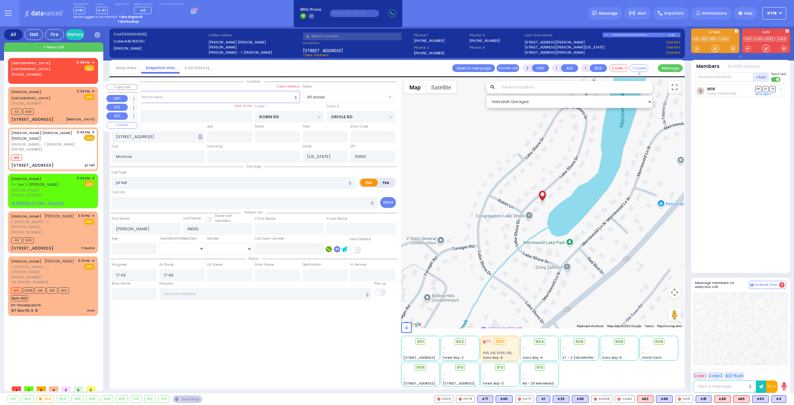
click at [65, 107] on div "K4 K68" at bounding box center [52, 111] width 83 height 8
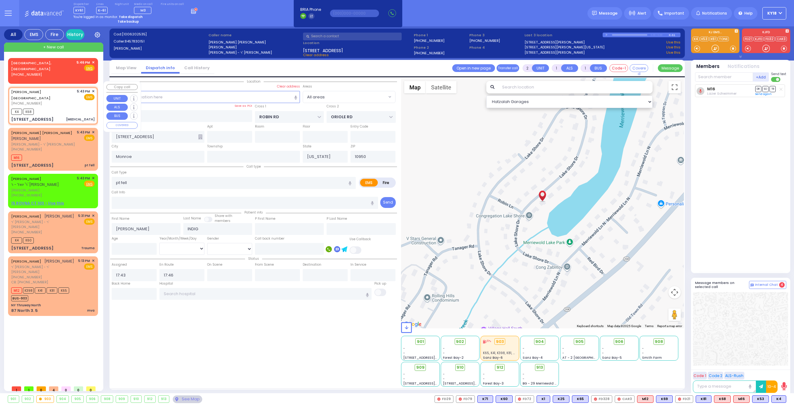
type input "3"
select select
type input "Choking"
radio input "true"
select select
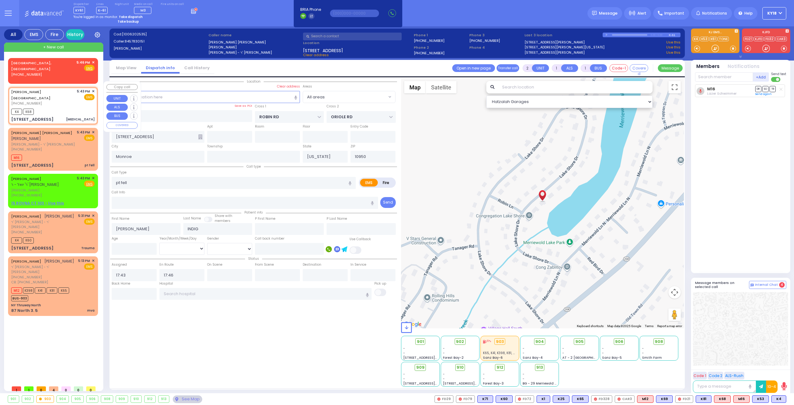
type input "17:45"
type input "CHEVRON RD"
type input "[GEOGRAPHIC_DATA]"
type input "17 Rovna Court"
select select "Hatzalah Garages"
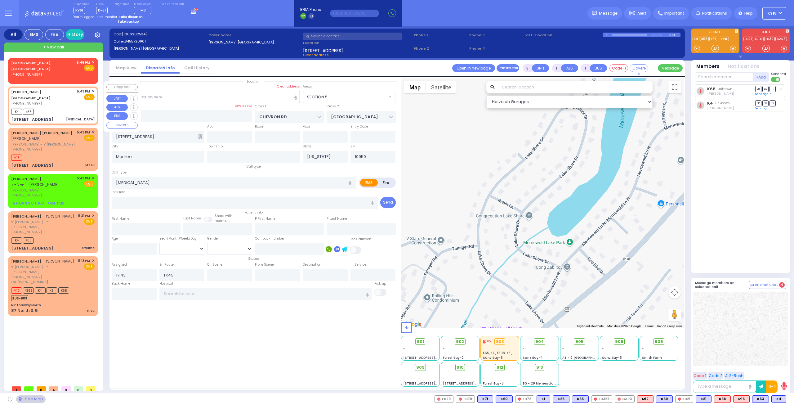
select select "SECTION 5"
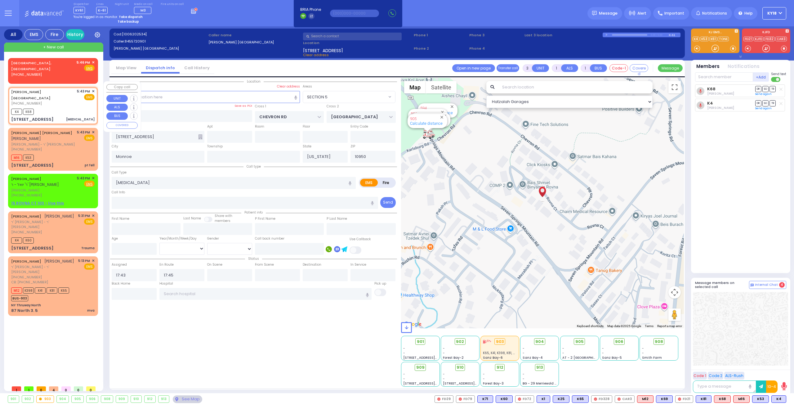
click at [54, 107] on div "K4 K68" at bounding box center [52, 111] width 83 height 8
select select
radio input "true"
select select
select select "Hatzalah Garages"
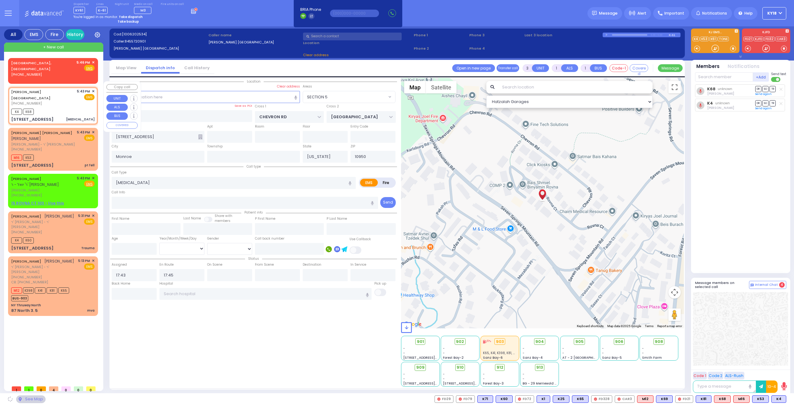
select select "SECTION 5"
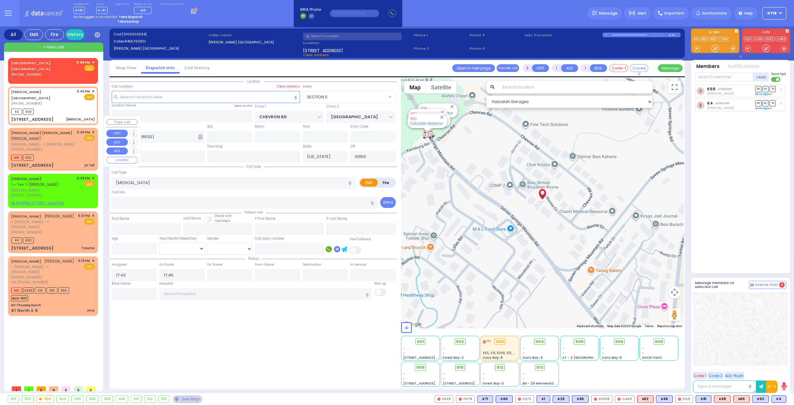
click at [55, 162] on div "373 LAKE SHORE DR pt fell" at bounding box center [52, 165] width 83 height 6
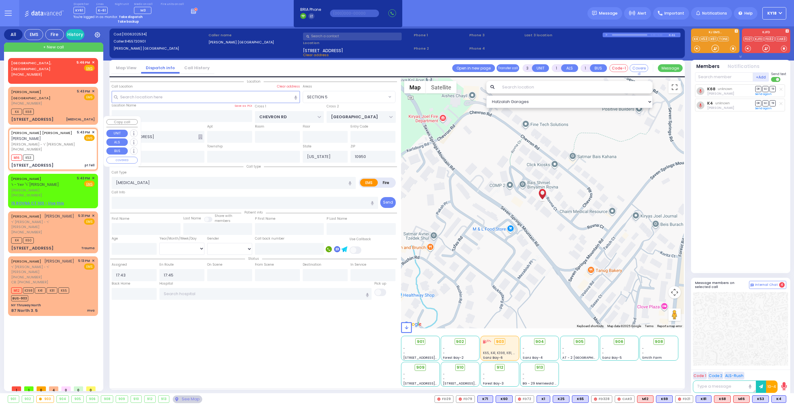
type input "2"
select select
type input "pt fell"
radio input "true"
type input "ZVI EZRIEL"
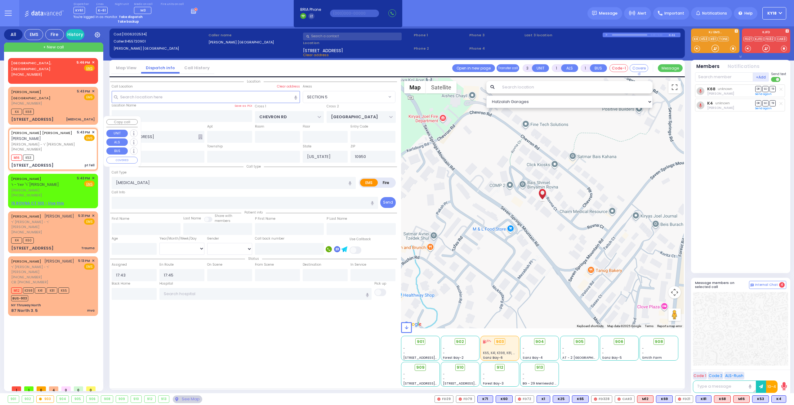
type input "INDIG"
select select
type input "17:46"
select select "Hatzalah Garages"
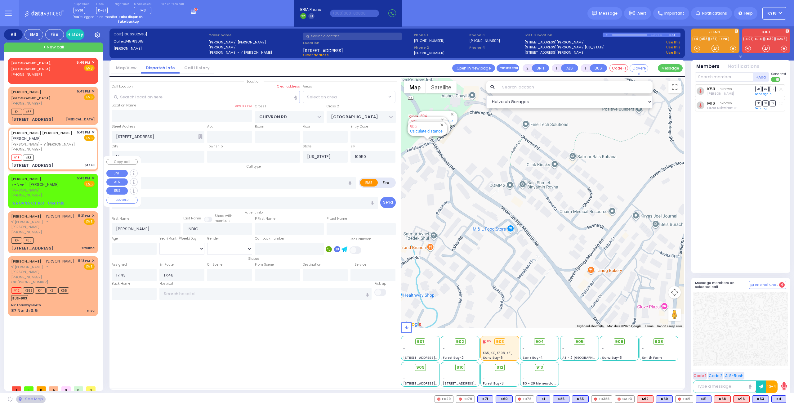
type input "ROBIN RD"
type input "ORIOLE RD"
type input "[STREET_ADDRESS]"
click at [65, 188] on span "[PERSON_NAME]" at bounding box center [43, 190] width 64 height 5
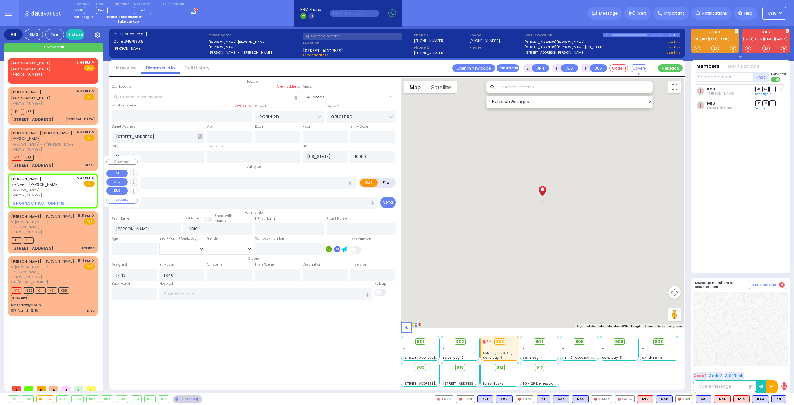
select select
radio input "true"
type input "[PERSON_NAME]"
select select
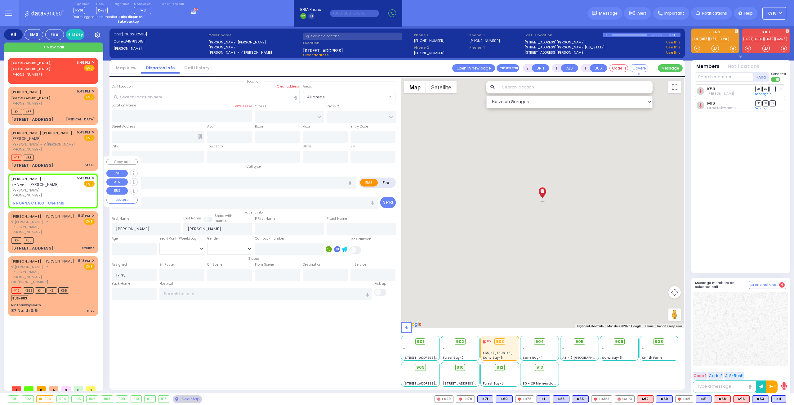
select select "Hatzalah Garages"
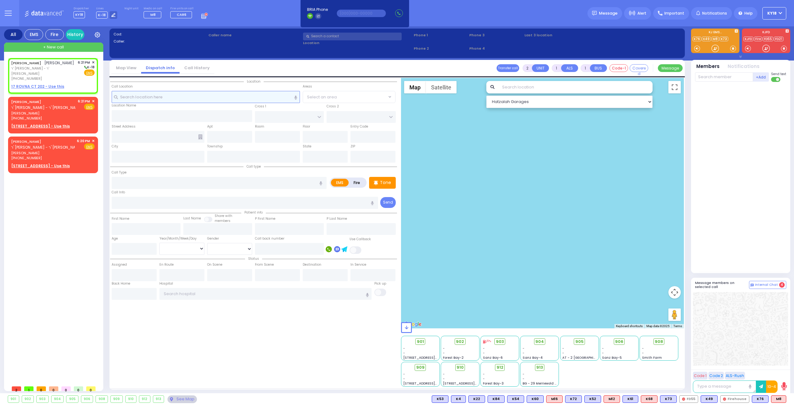
select select
radio input "true"
type input "ARON"
type input "GRUNWALD"
select select
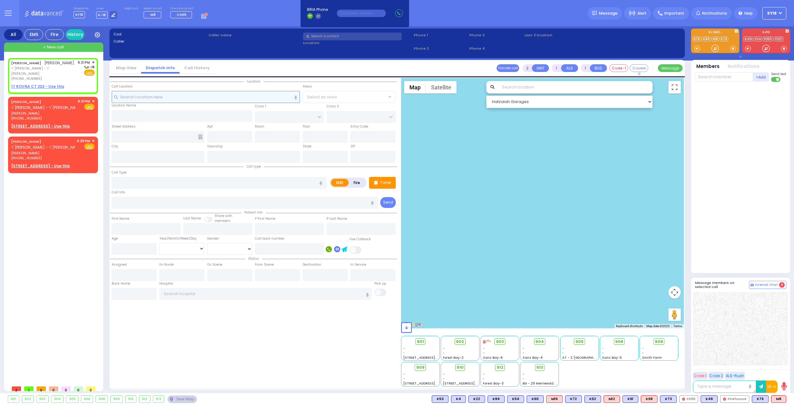
type input "18:21"
select select "Hatzalah Garages"
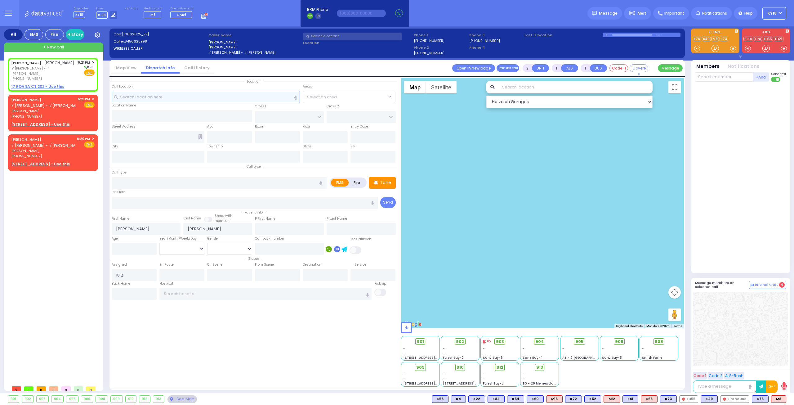
select select
radio input "true"
select select
select select "Hatzalah Garages"
select select
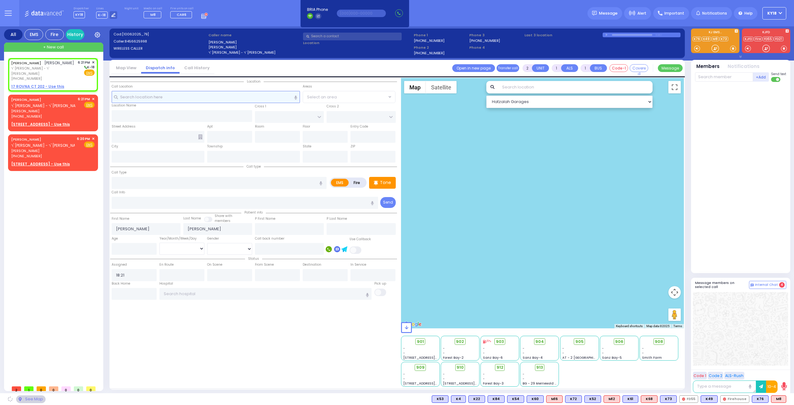
radio input "true"
select select
select select "Hatzalah Garages"
select select
radio input "true"
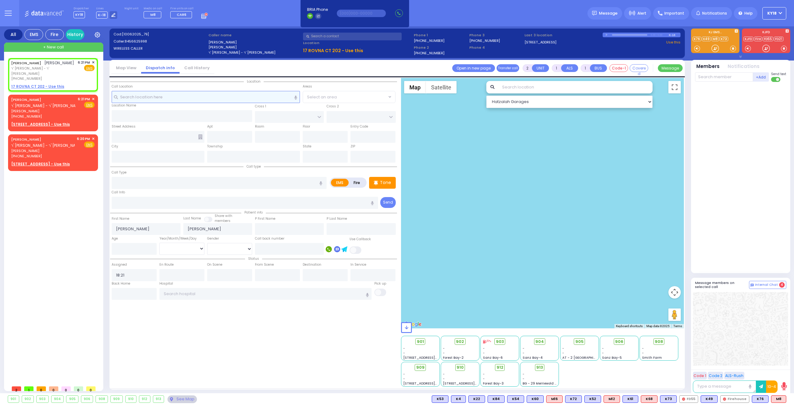
select select
select select "Hatzalah Garages"
